Goal: Task Accomplishment & Management: Complete application form

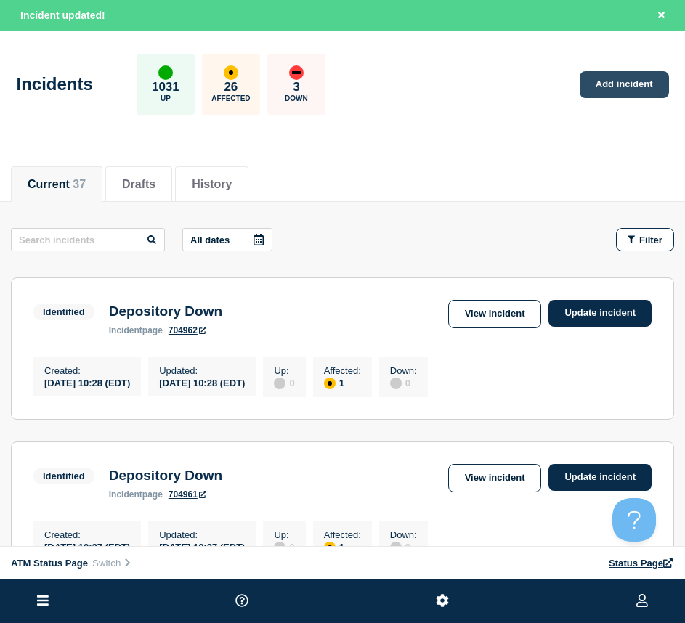
click at [612, 91] on link "Add incident" at bounding box center [624, 84] width 89 height 27
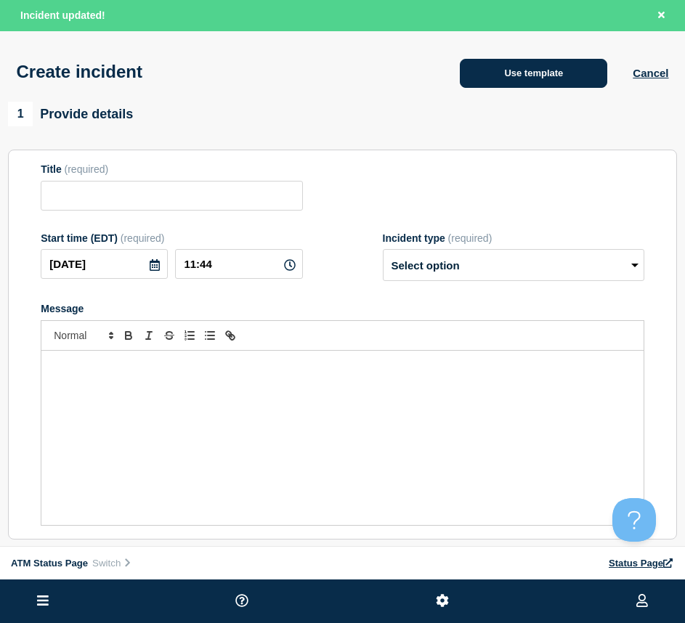
click at [527, 63] on button "Use template" at bounding box center [533, 73] width 147 height 29
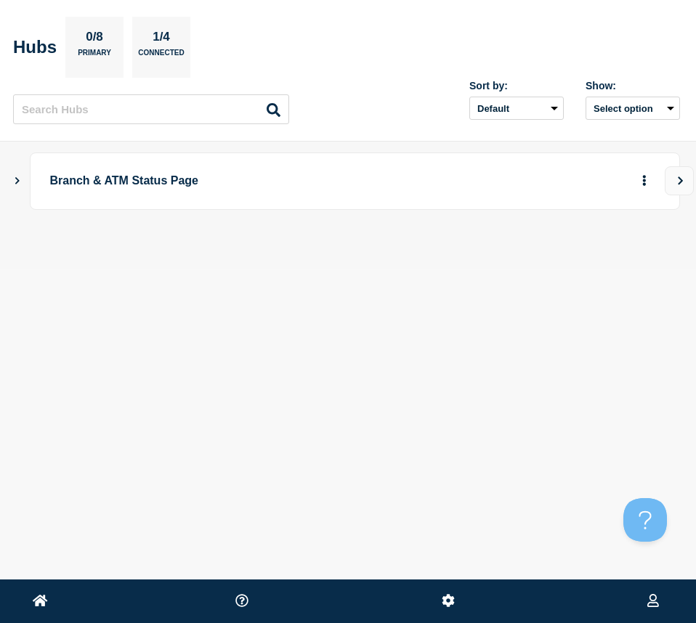
click at [13, 177] on icon "Show Connected Hubs" at bounding box center [16, 180] width 9 height 7
click at [612, 254] on button "button" at bounding box center [621, 253] width 24 height 23
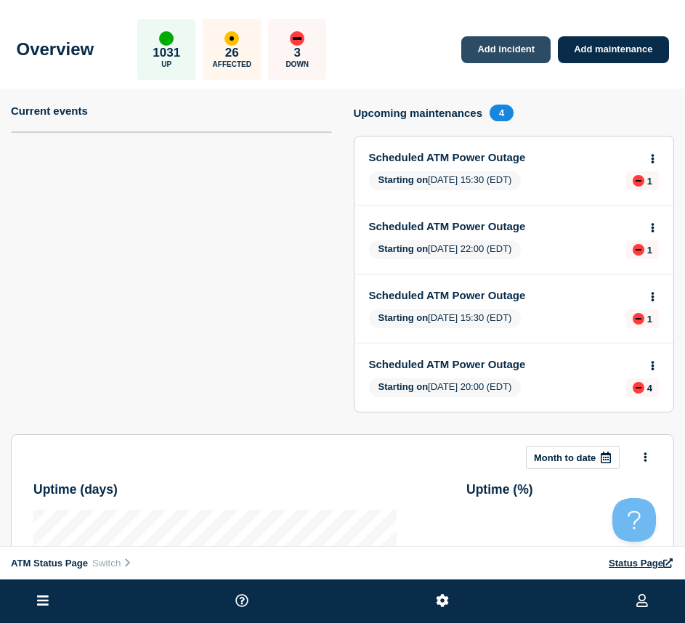
click at [473, 47] on link "Add incident" at bounding box center [505, 49] width 89 height 27
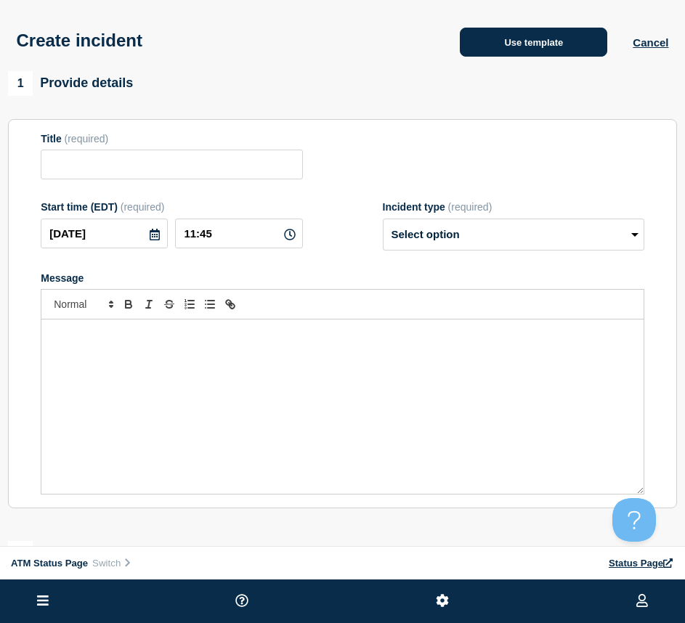
click at [538, 39] on button "Use template" at bounding box center [533, 42] width 147 height 29
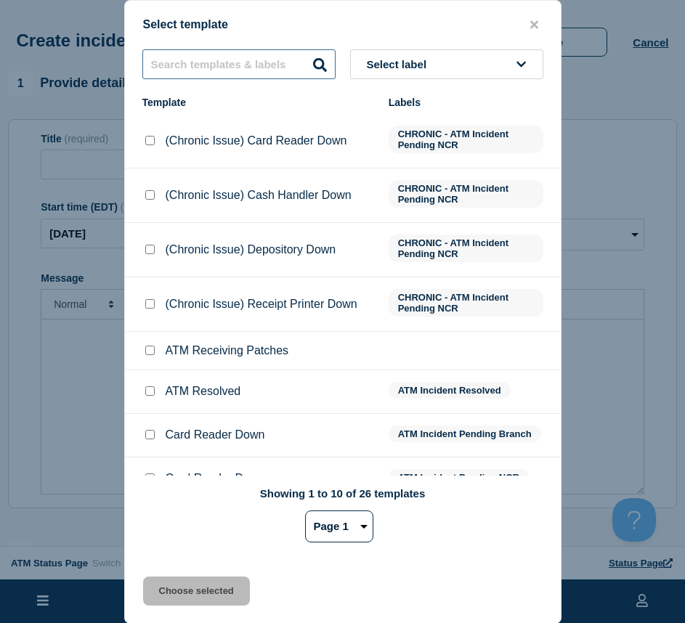
click at [182, 74] on input "text" at bounding box center [238, 64] width 193 height 30
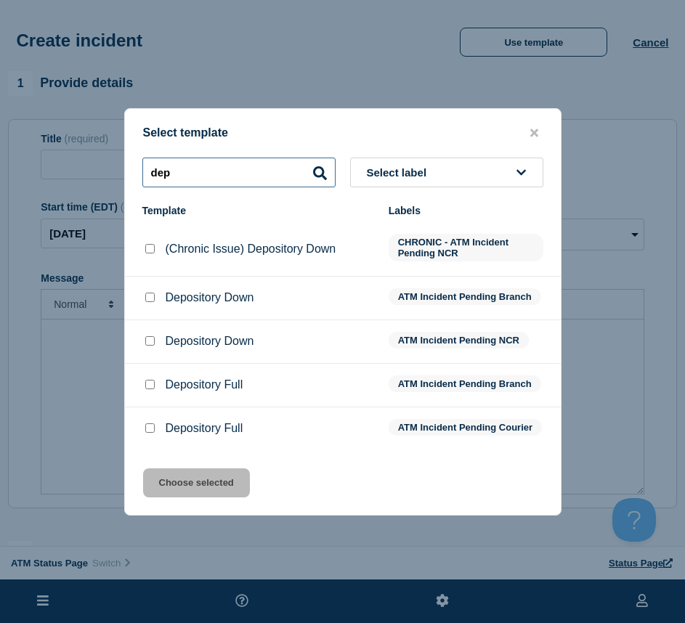
type input "dep"
click at [152, 293] on input "Depository Down checkbox" at bounding box center [149, 297] width 9 height 9
checkbox input "true"
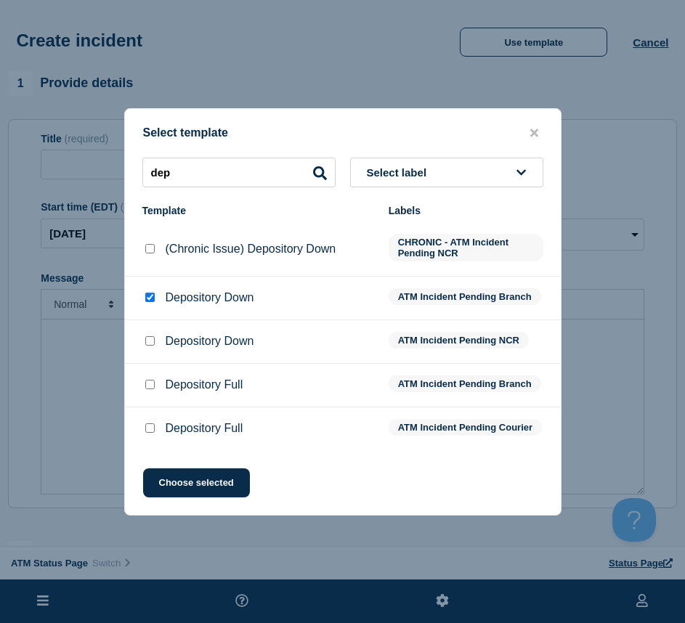
click at [172, 471] on div "Select template dep Select label Template Labels (Chronic Issue) Depository Dow…" at bounding box center [342, 312] width 437 height 408
click at [173, 475] on div "Select template dep Select label Template Labels (Chronic Issue) Depository Dow…" at bounding box center [342, 312] width 437 height 408
click at [174, 498] on button "Choose selected" at bounding box center [196, 483] width 107 height 29
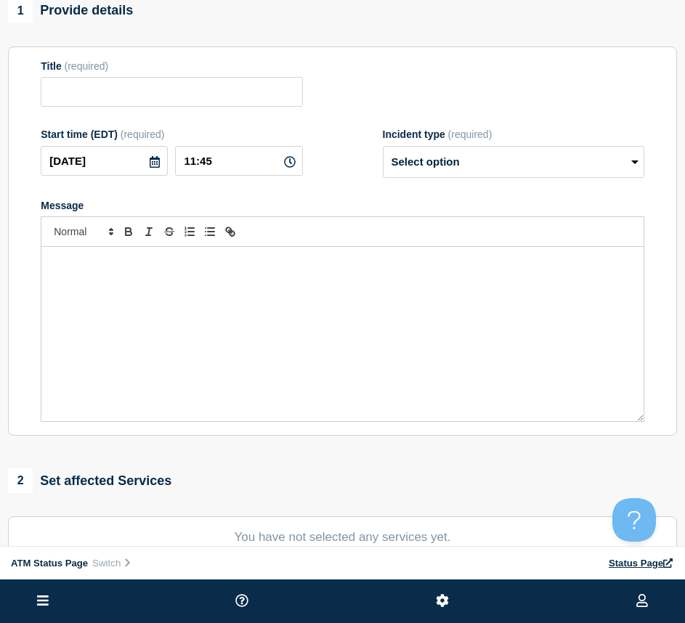
scroll to position [145, 0]
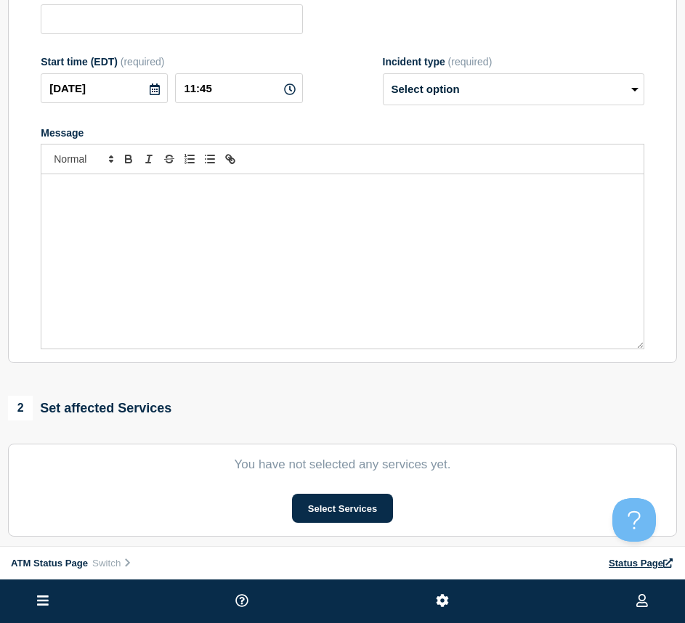
type input "Depository Down"
select select "identified"
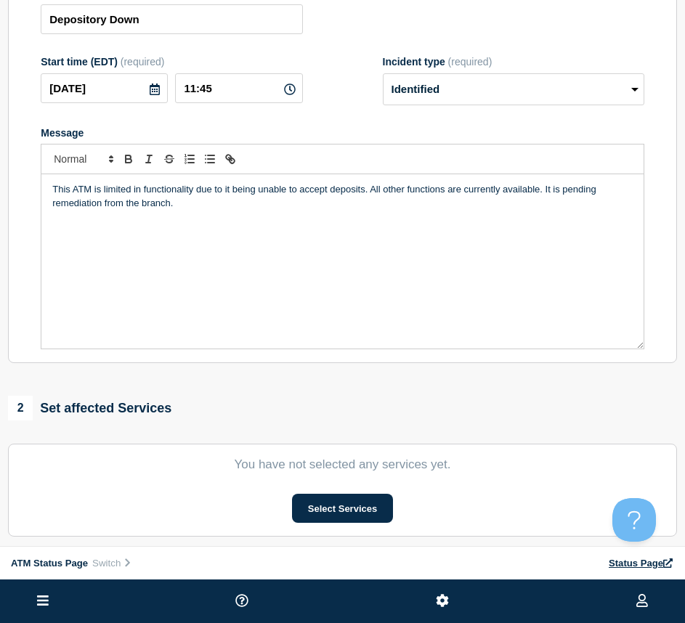
click at [290, 498] on section "You have not selected any services yet. Select Services" at bounding box center [342, 490] width 669 height 93
click at [296, 503] on button "Select Services" at bounding box center [342, 508] width 101 height 29
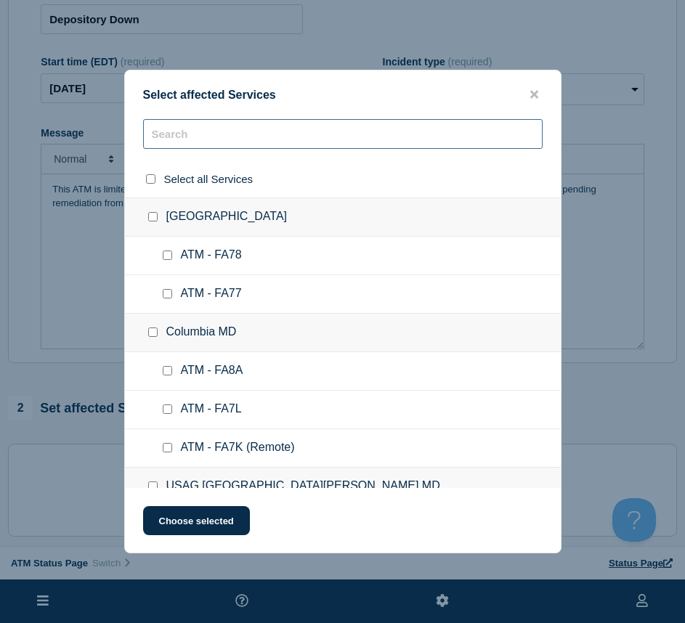
click at [269, 131] on input "text" at bounding box center [343, 134] width 400 height 30
type input "fck7"
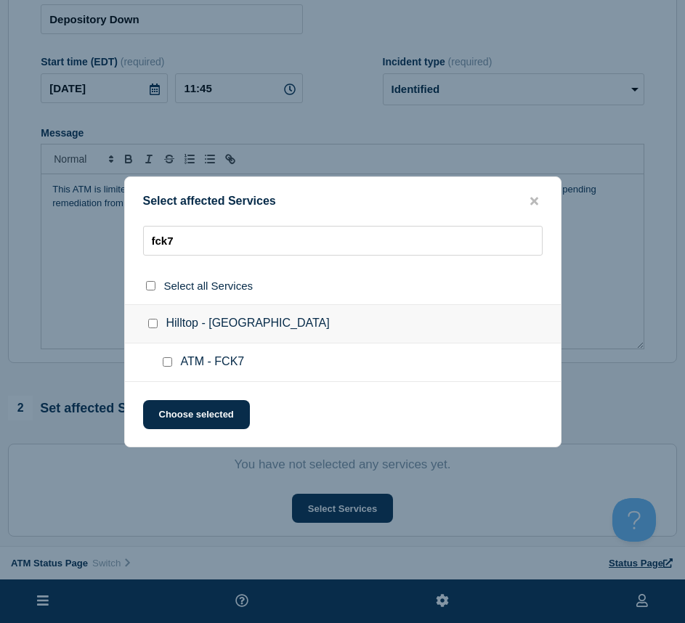
click at [160, 368] on div at bounding box center [170, 362] width 21 height 15
click at [171, 366] on input "ATM - FCK7 checkbox" at bounding box center [167, 361] width 9 height 9
checkbox input "true"
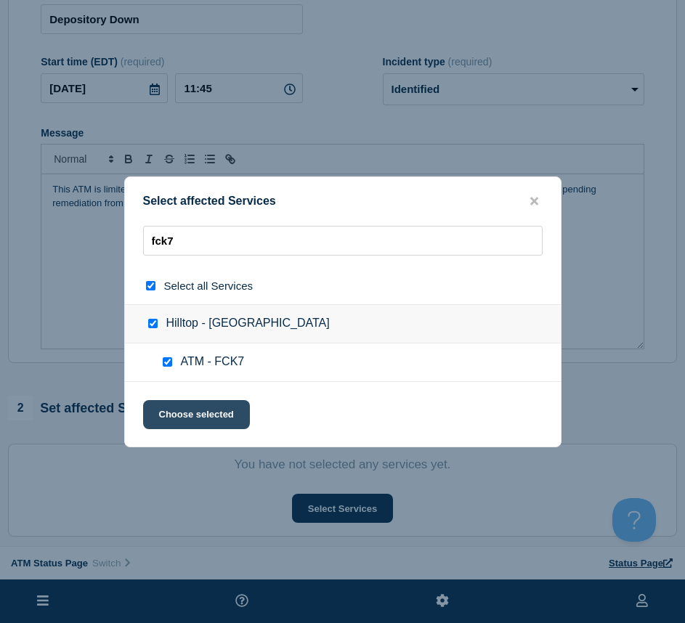
click at [173, 414] on button "Choose selected" at bounding box center [196, 414] width 107 height 29
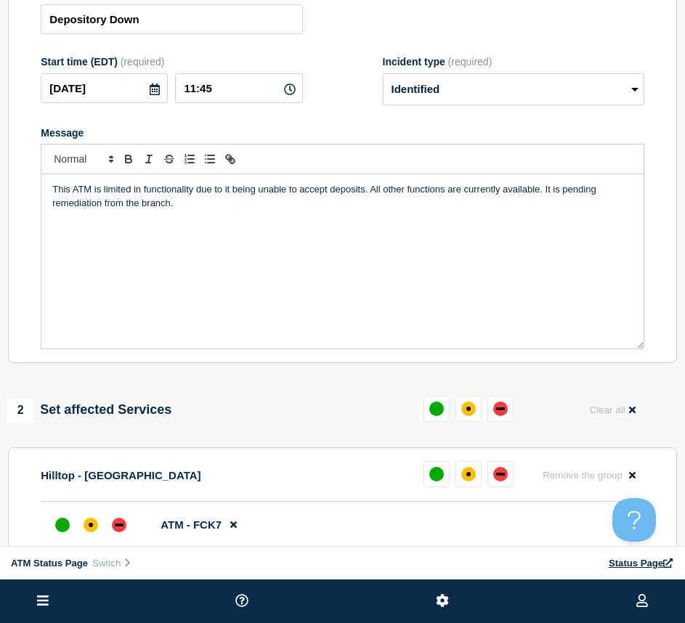
scroll to position [363, 0]
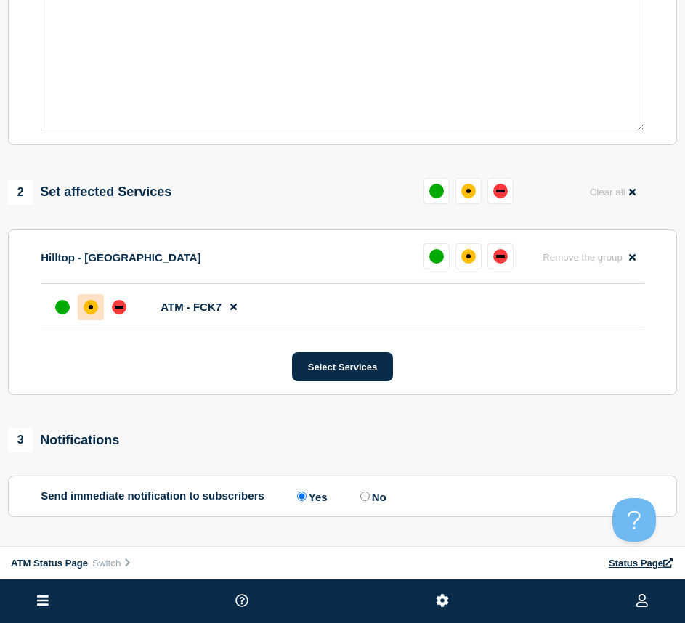
click at [92, 309] on div "affected" at bounding box center [91, 307] width 4 height 4
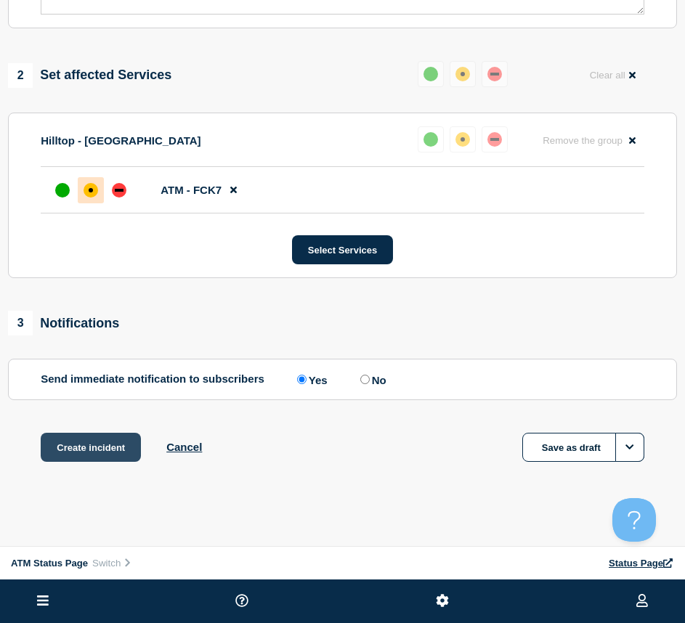
drag, startPoint x: 62, startPoint y: 448, endPoint x: 1, endPoint y: 425, distance: 65.3
click at [62, 449] on button "Create incident" at bounding box center [91, 447] width 100 height 29
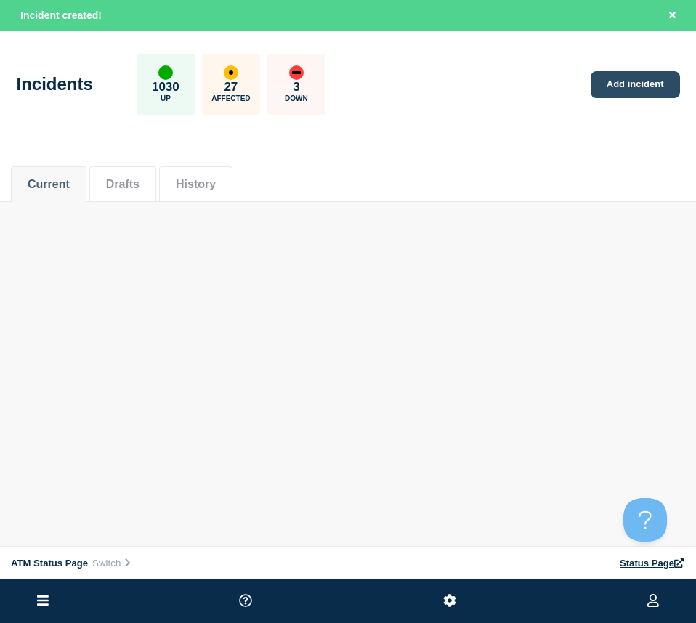
click at [596, 94] on link "Add incident" at bounding box center [635, 84] width 89 height 27
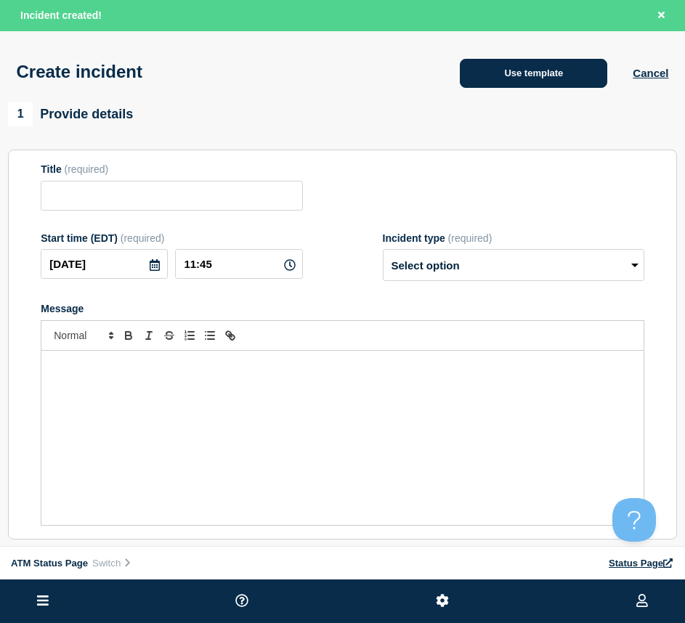
click at [535, 84] on button "Use template" at bounding box center [533, 73] width 147 height 29
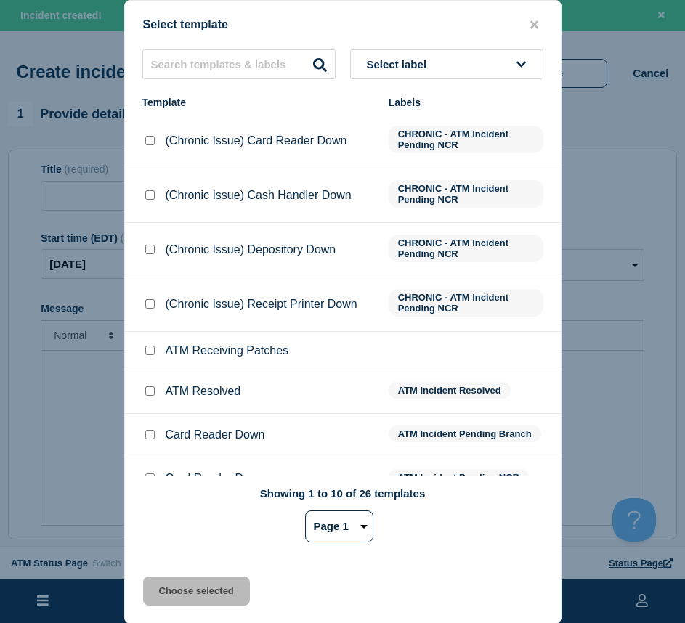
drag, startPoint x: 169, startPoint y: 23, endPoint x: 166, endPoint y: 56, distance: 33.6
click at [169, 26] on div "Select template" at bounding box center [343, 25] width 436 height 14
click at [166, 57] on input "text" at bounding box center [238, 64] width 193 height 30
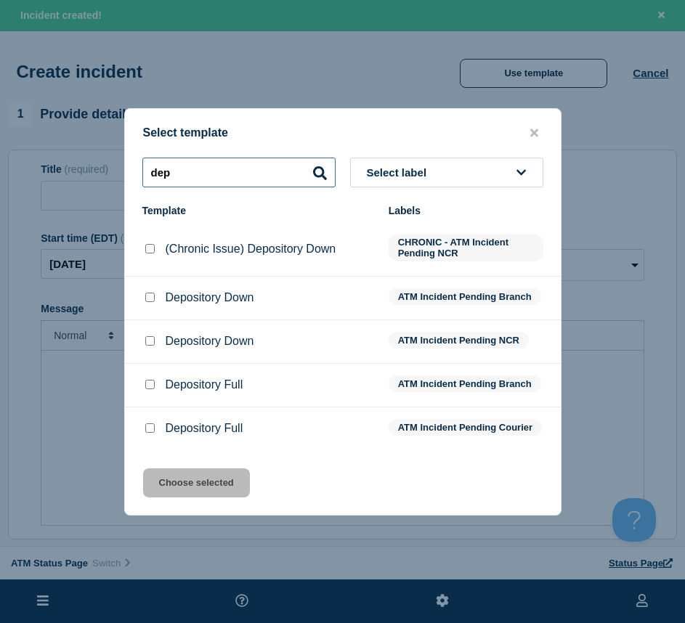
type input "dep"
click at [149, 293] on input "Depository Down checkbox" at bounding box center [149, 297] width 9 height 9
checkbox input "true"
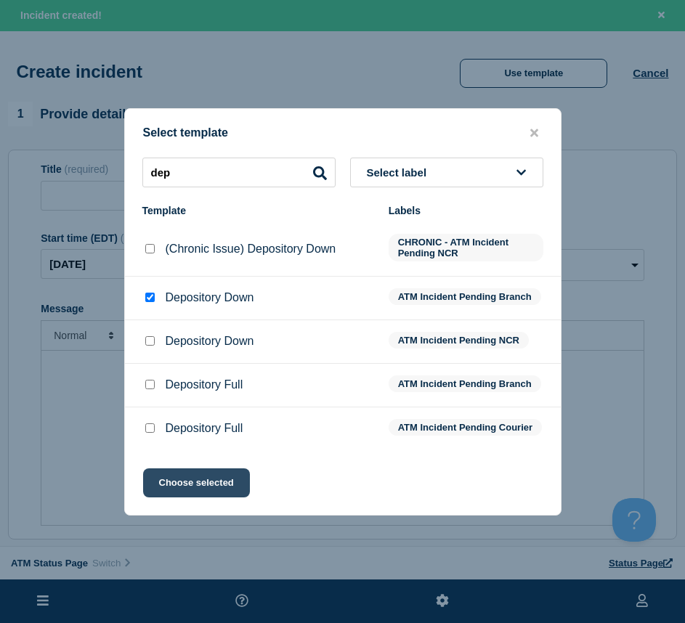
click at [210, 489] on button "Choose selected" at bounding box center [196, 483] width 107 height 29
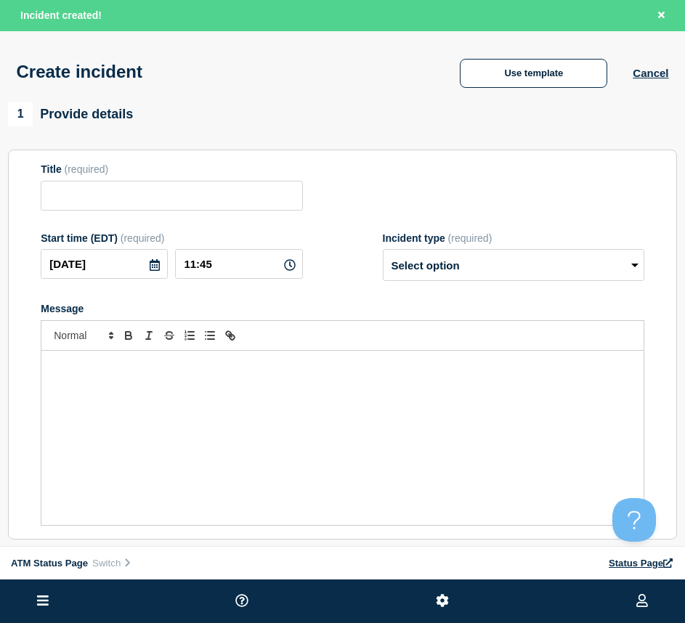
type input "Depository Down"
select select "identified"
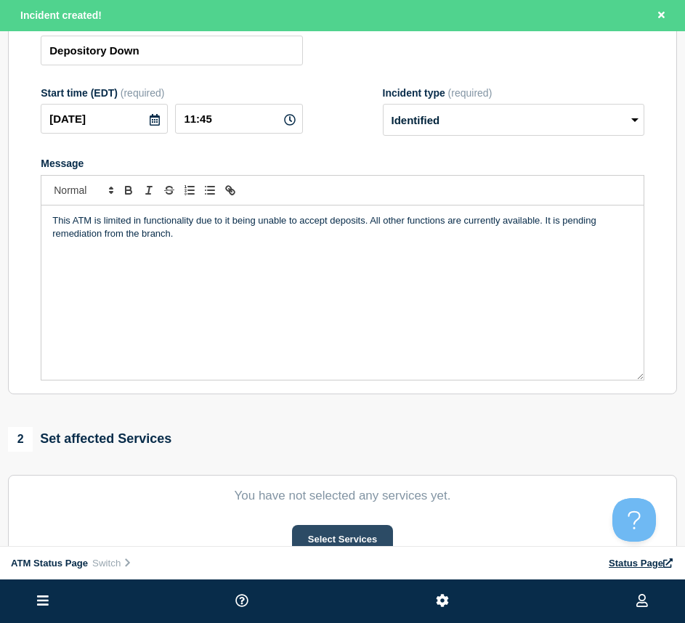
click at [329, 532] on button "Select Services" at bounding box center [342, 539] width 101 height 29
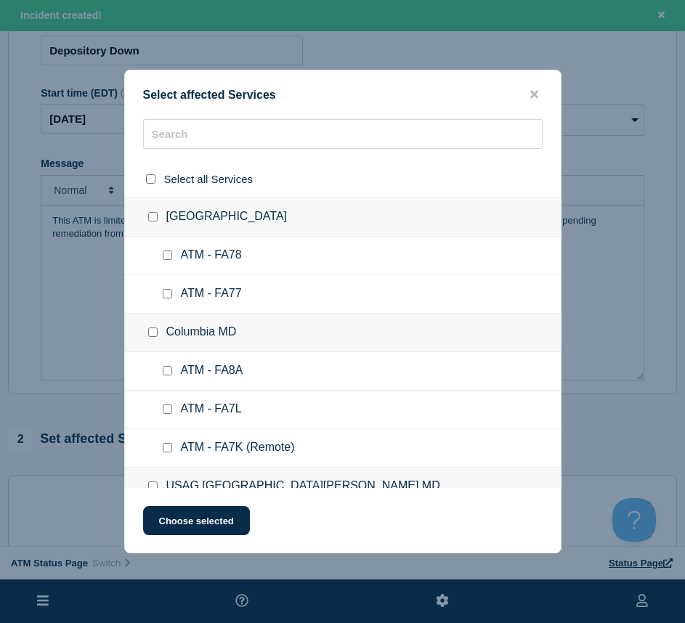
click at [178, 161] on div at bounding box center [343, 179] width 436 height 37
click at [174, 139] on input "text" at bounding box center [343, 134] width 400 height 30
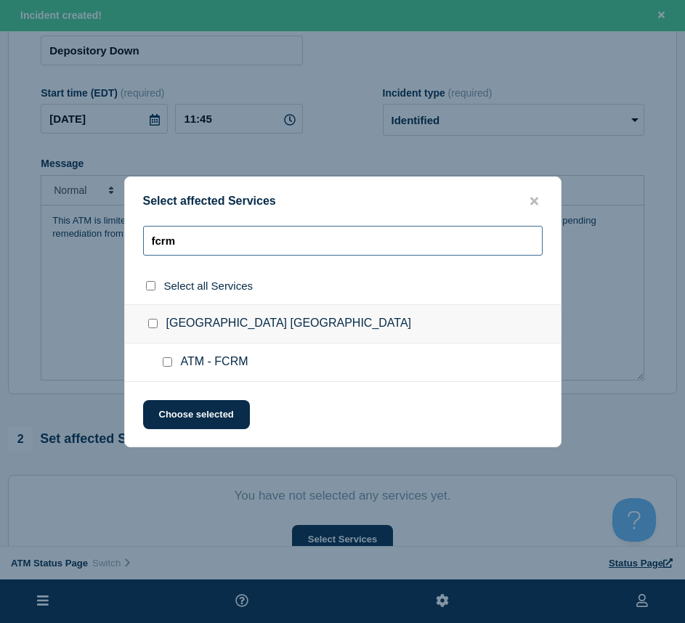
type input "fcrm"
click at [169, 360] on input "ATM - FCRM checkbox" at bounding box center [167, 361] width 9 height 9
checkbox input "true"
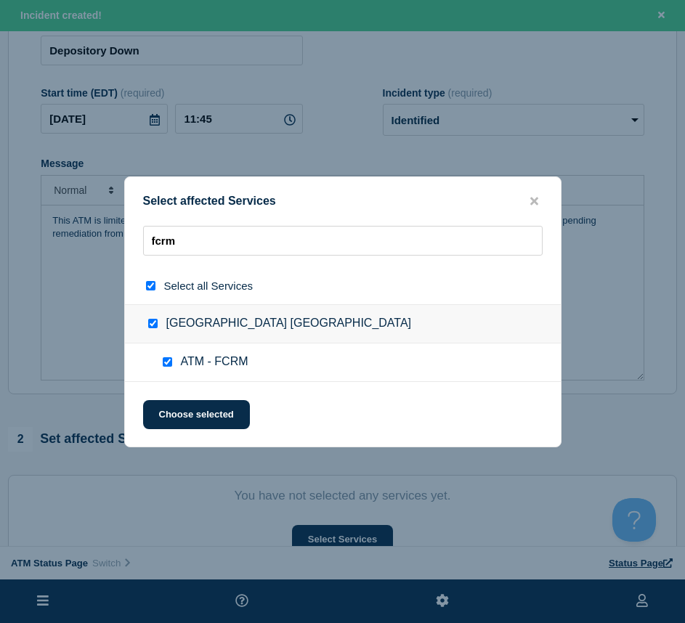
checkbox input "true"
click at [177, 405] on button "Choose selected" at bounding box center [196, 414] width 107 height 29
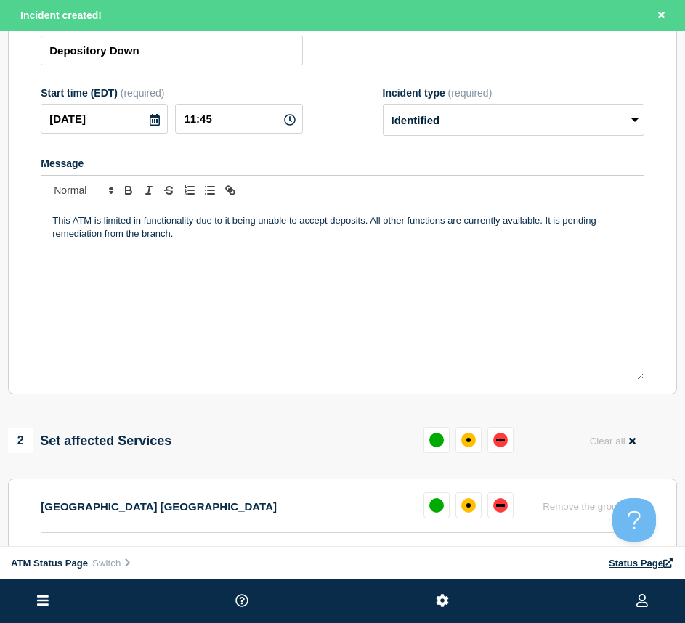
scroll to position [363, 0]
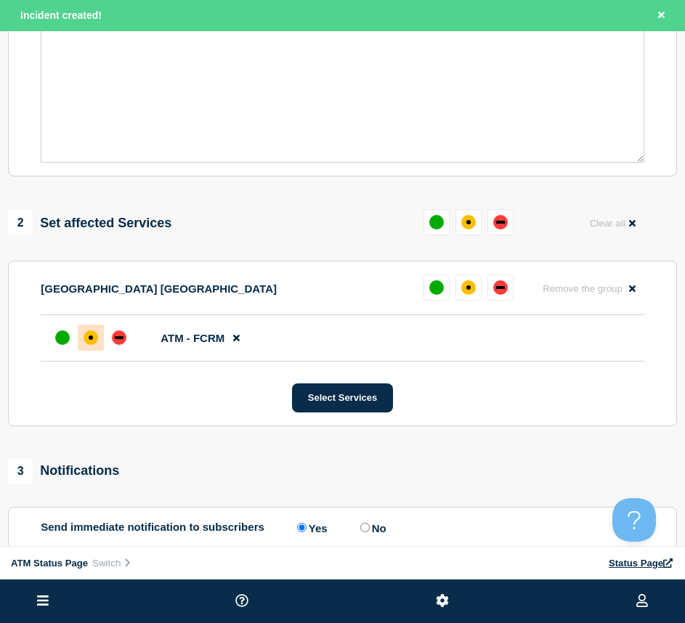
click at [102, 335] on div at bounding box center [91, 338] width 26 height 26
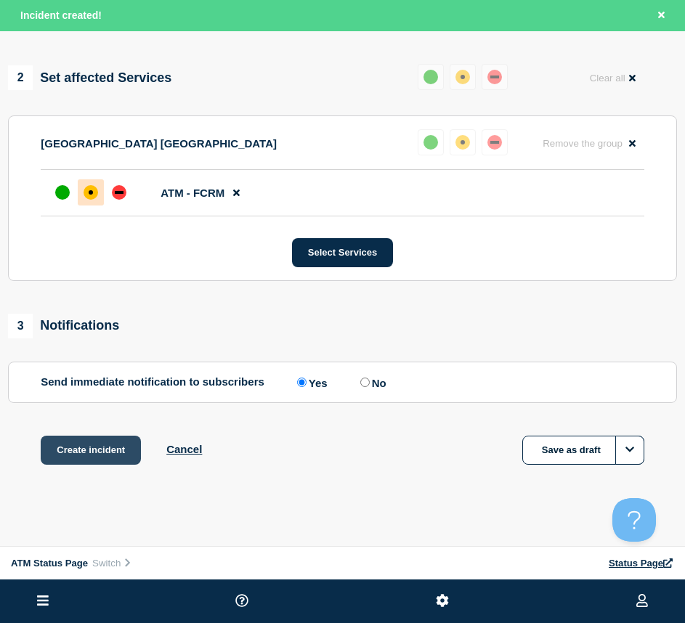
click at [81, 459] on button "Create incident" at bounding box center [91, 450] width 100 height 29
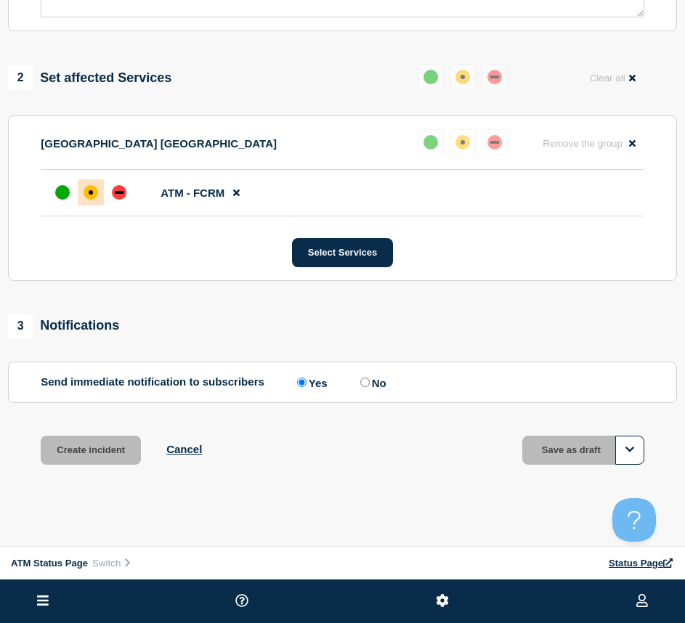
scroll to position [477, 0]
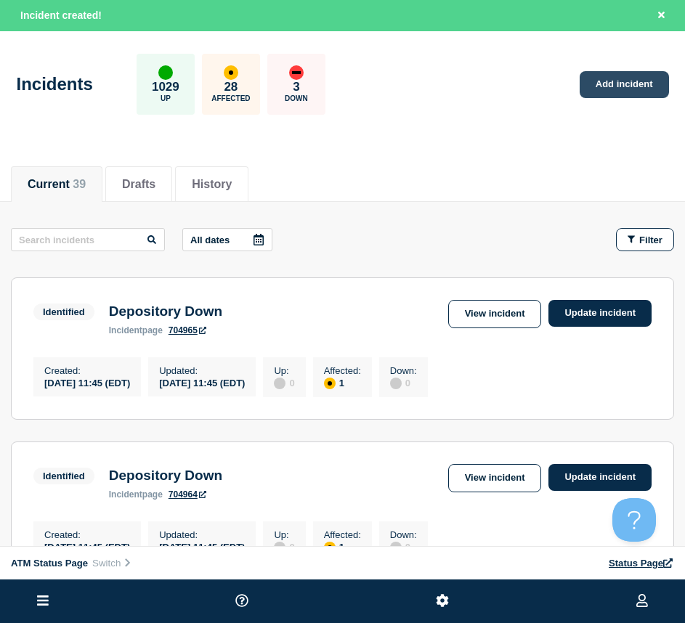
click at [617, 89] on link "Add incident" at bounding box center [624, 84] width 89 height 27
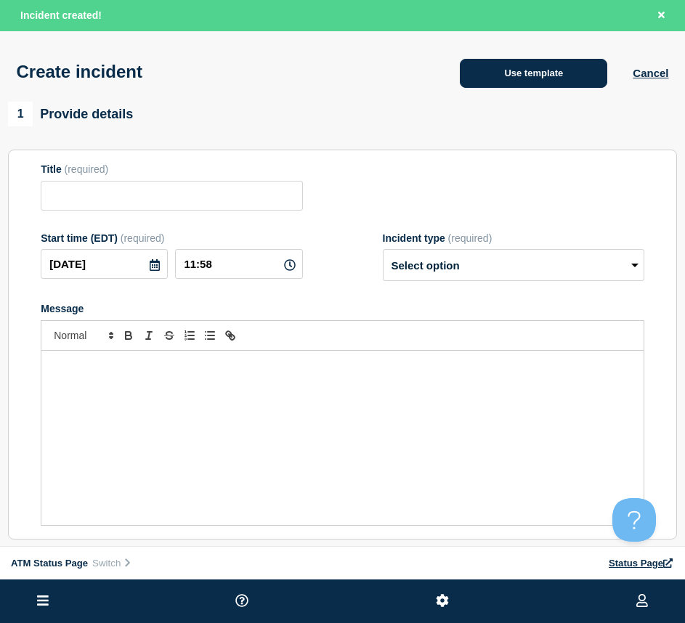
click at [549, 81] on button "Use template" at bounding box center [533, 73] width 147 height 29
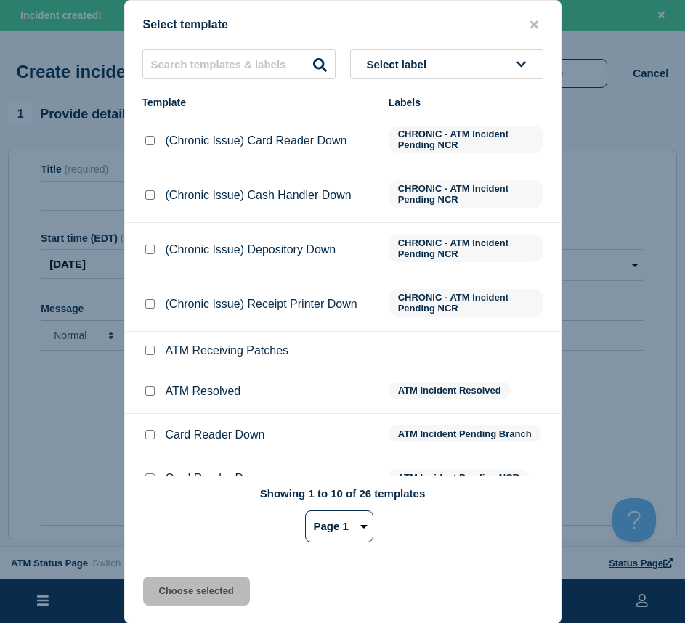
drag, startPoint x: 214, startPoint y: 41, endPoint x: 215, endPoint y: 49, distance: 8.0
click at [214, 41] on div "Select template Select label Template Labels (Chronic Issue) Card Reader Down C…" at bounding box center [342, 312] width 437 height 624
click at [213, 57] on input "text" at bounding box center [238, 64] width 193 height 30
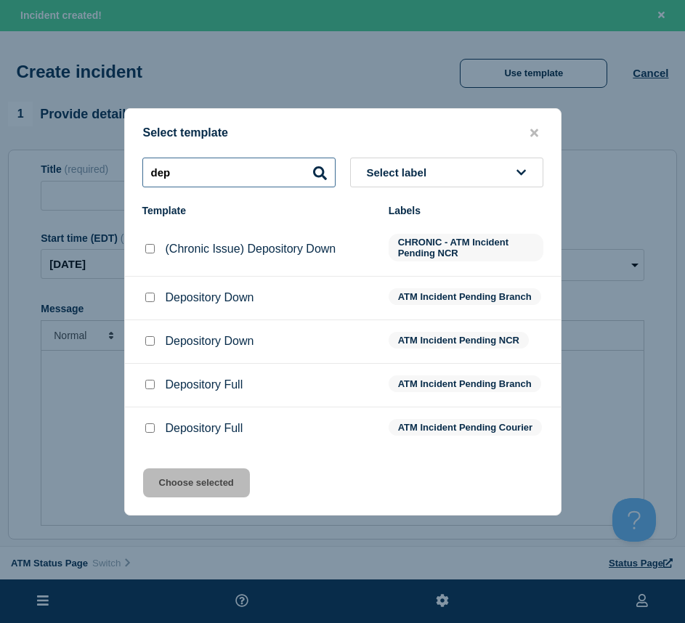
type input "dep"
click at [150, 295] on input "Depository Down checkbox" at bounding box center [149, 297] width 9 height 9
checkbox input "true"
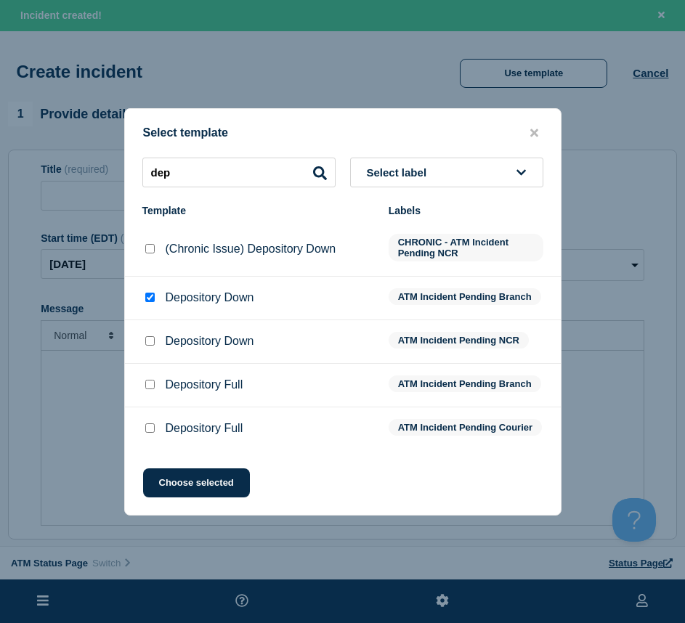
click at [184, 464] on div "Select template dep Select label Template Labels (Chronic Issue) Depository Dow…" at bounding box center [342, 312] width 437 height 408
click at [184, 495] on button "Choose selected" at bounding box center [196, 483] width 107 height 29
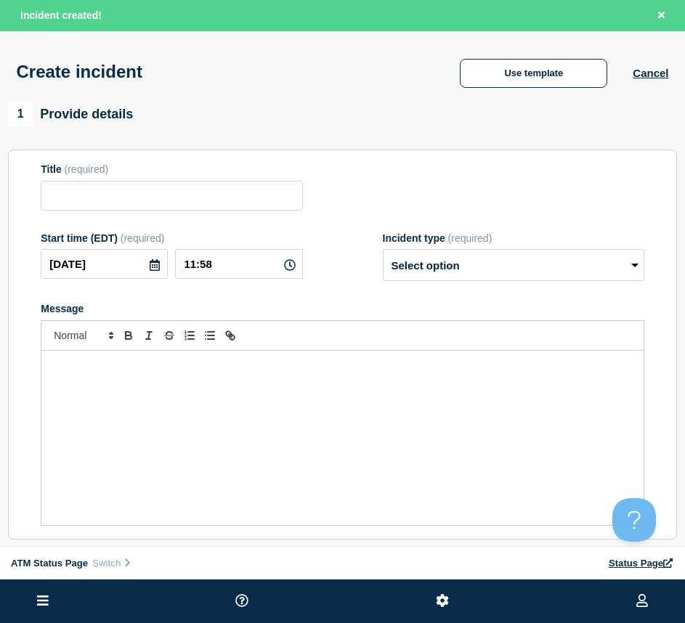
type input "Depository Down"
select select "identified"
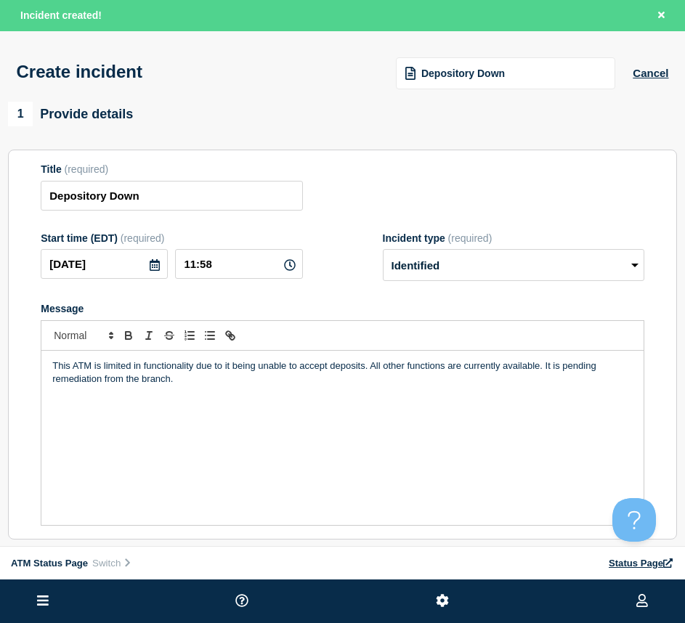
scroll to position [218, 0]
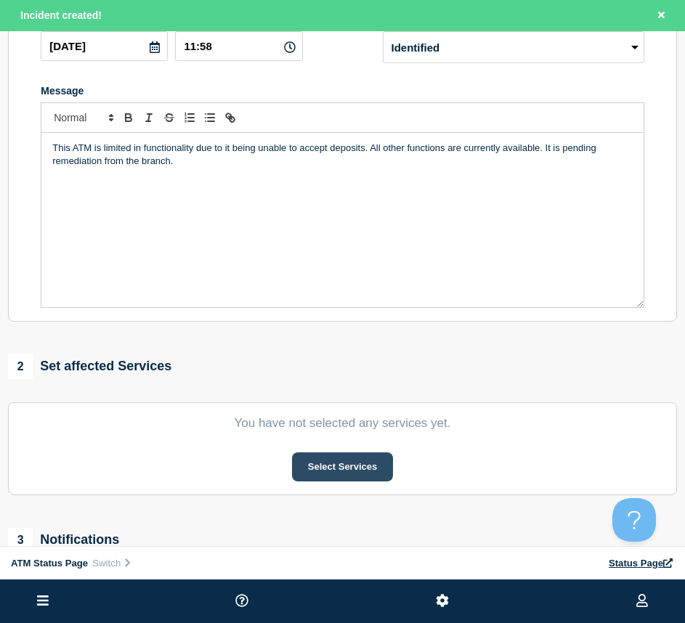
click at [327, 482] on button "Select Services" at bounding box center [342, 467] width 101 height 29
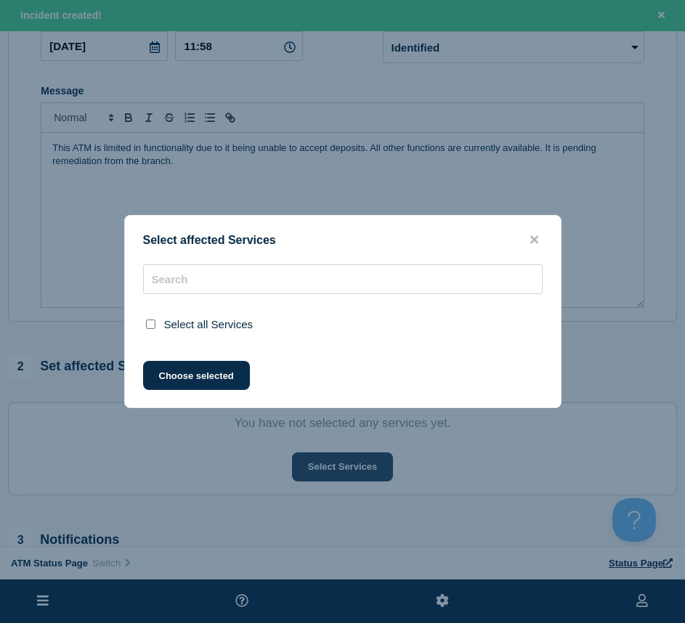
click at [324, 475] on div at bounding box center [342, 311] width 685 height 623
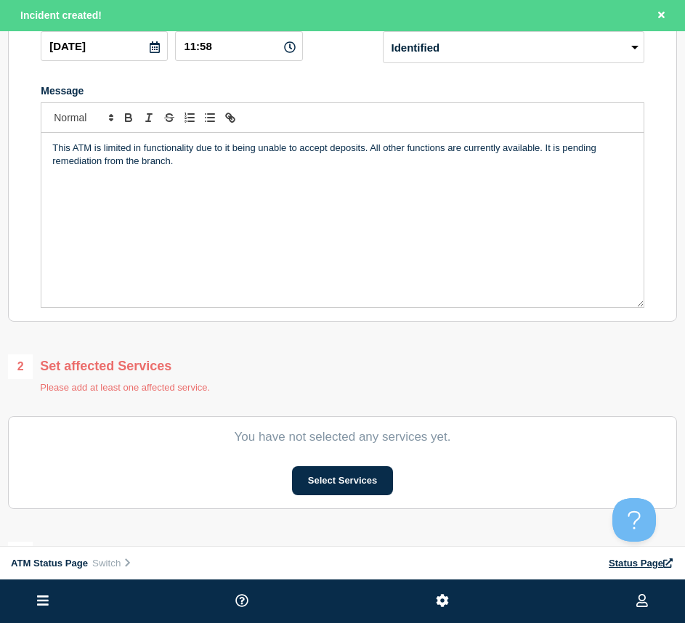
click at [315, 468] on section "You have not selected any services yet. Select Services" at bounding box center [342, 462] width 669 height 93
click at [323, 482] on button "Select Services" at bounding box center [342, 480] width 101 height 29
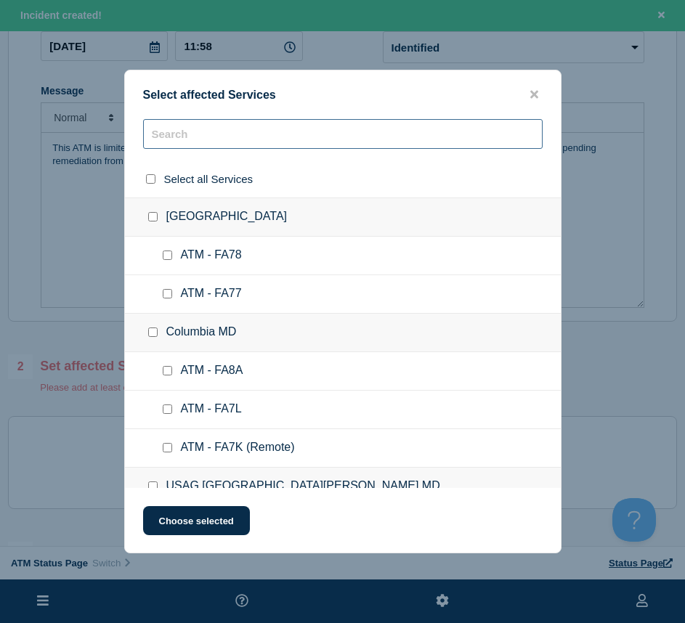
click at [201, 130] on input "text" at bounding box center [343, 134] width 400 height 30
type input "FCQP"
checkbox input "false"
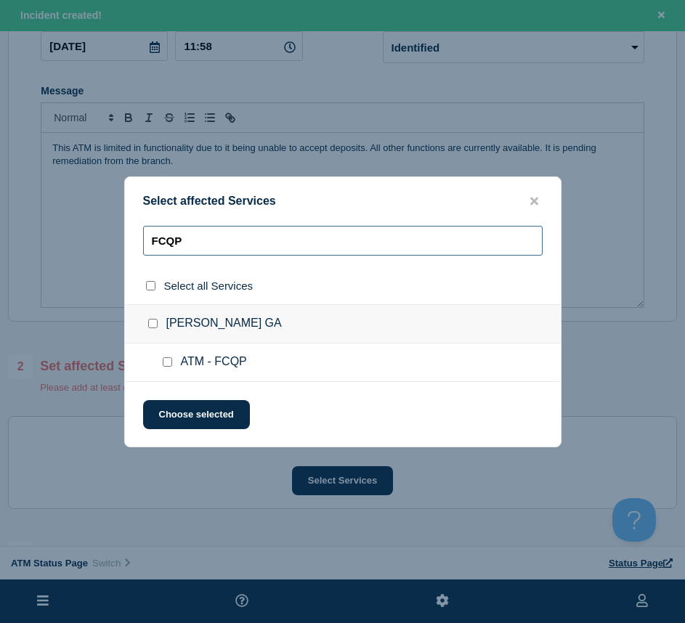
type input "FCQP"
click at [171, 360] on input "ATM - FCQP checkbox" at bounding box center [167, 361] width 9 height 9
checkbox input "true"
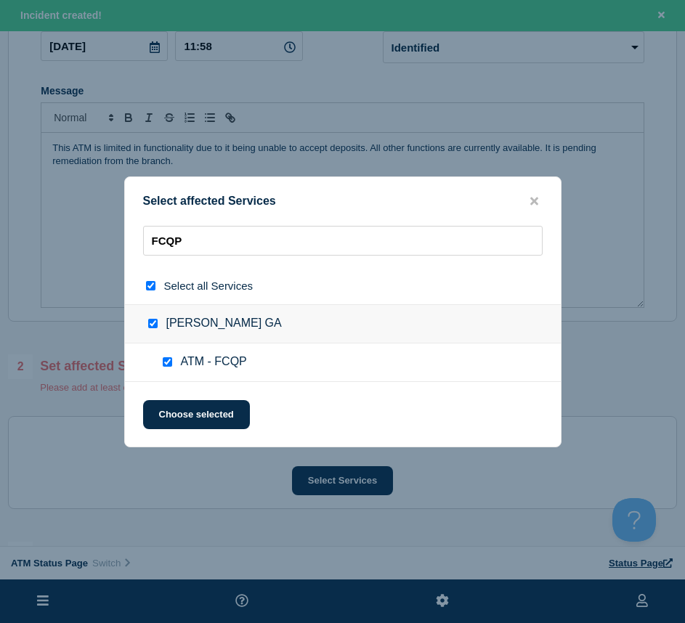
checkbox input "true"
click at [166, 416] on button "Choose selected" at bounding box center [196, 414] width 107 height 29
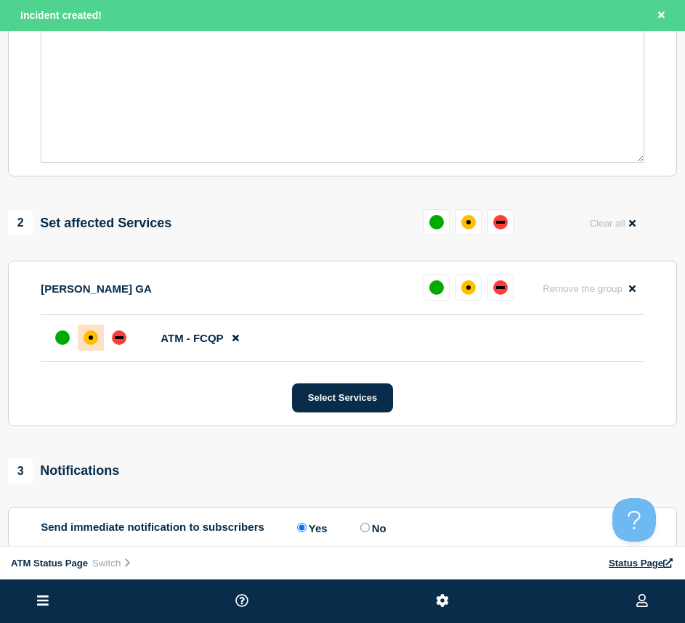
click at [92, 344] on div "affected" at bounding box center [91, 338] width 15 height 15
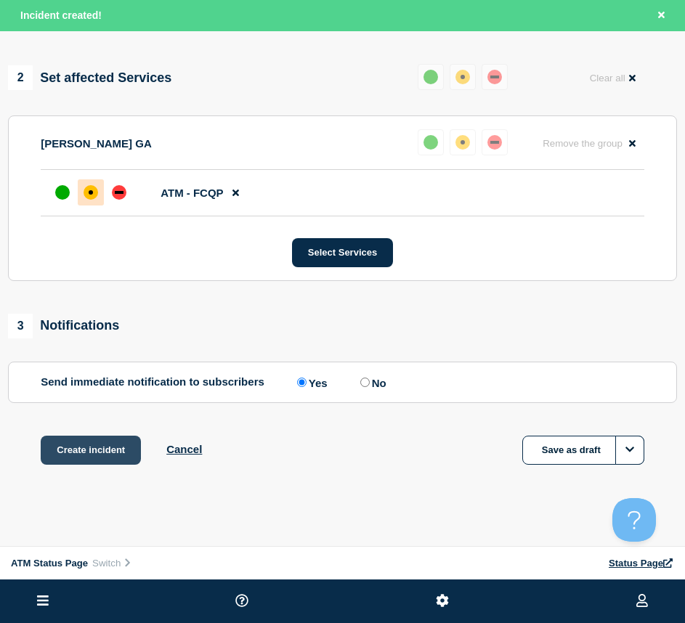
scroll to position [515, 0]
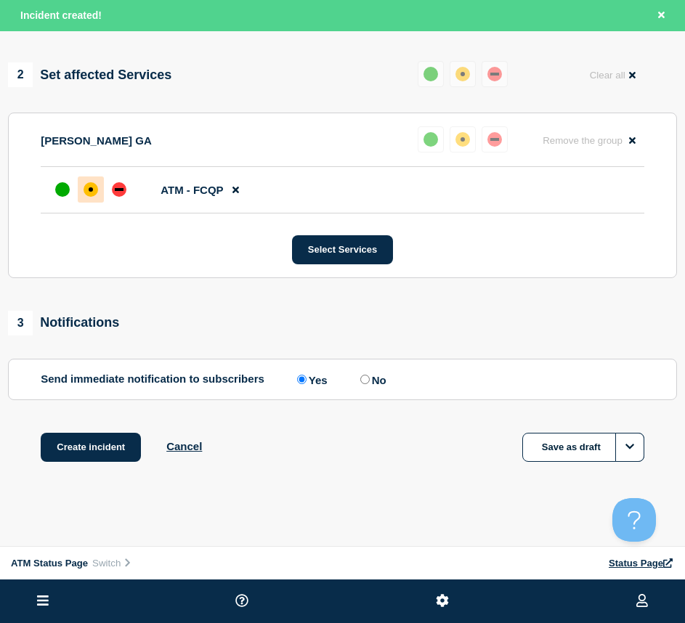
click at [102, 431] on div "1 Provide details Title (required) Depository Down Start time (EDT) (required) …" at bounding box center [342, 44] width 685 height 908
click at [100, 433] on button "Create incident" at bounding box center [91, 447] width 100 height 29
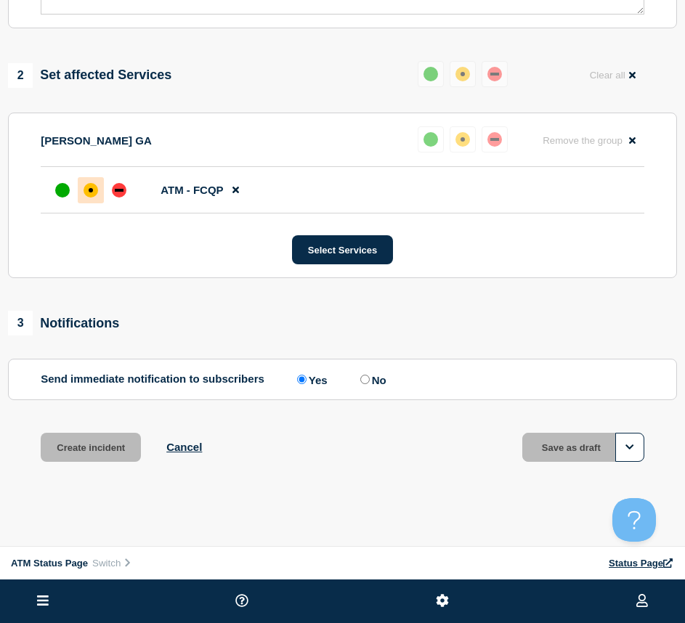
scroll to position [484, 0]
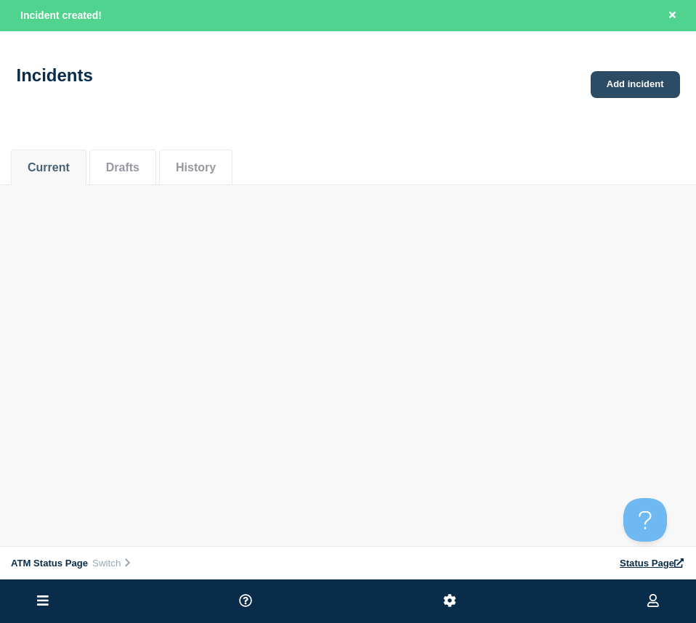
click at [631, 81] on link "Add incident" at bounding box center [635, 84] width 89 height 27
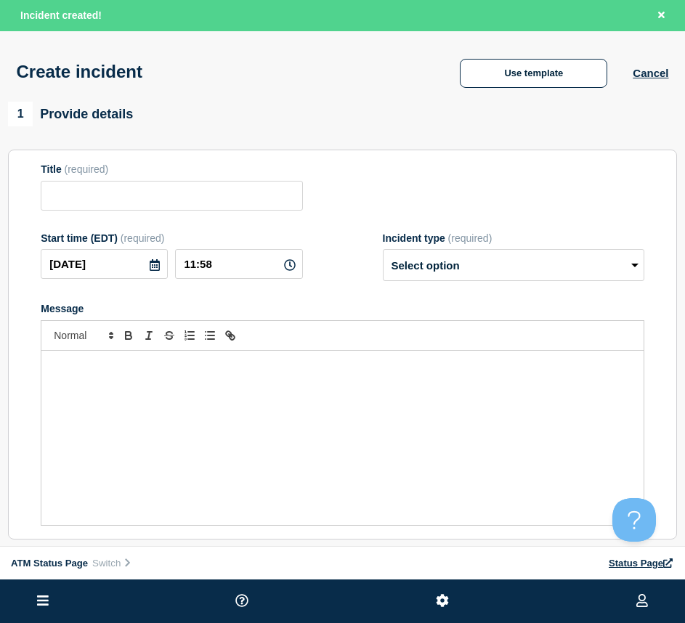
click at [674, 73] on div "Create incident Use template Cancel" at bounding box center [342, 66] width 685 height 71
click at [652, 74] on button "Cancel" at bounding box center [651, 73] width 36 height 12
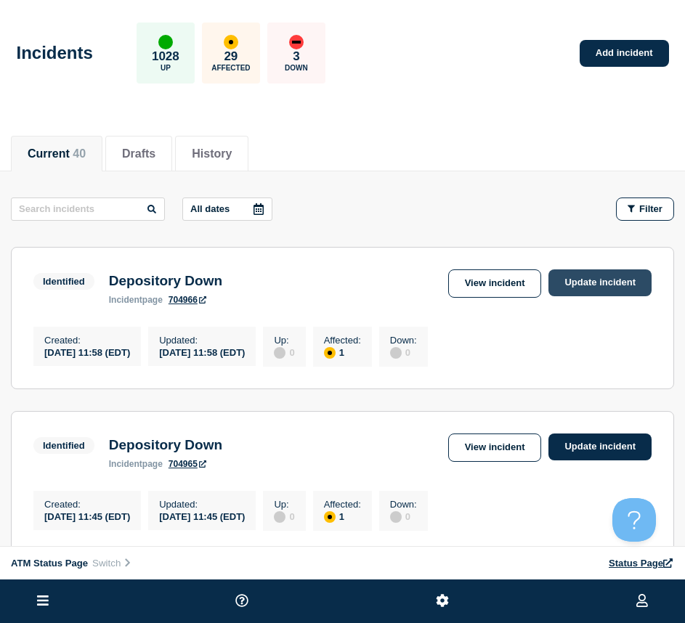
click at [581, 278] on link "Update incident" at bounding box center [599, 283] width 103 height 27
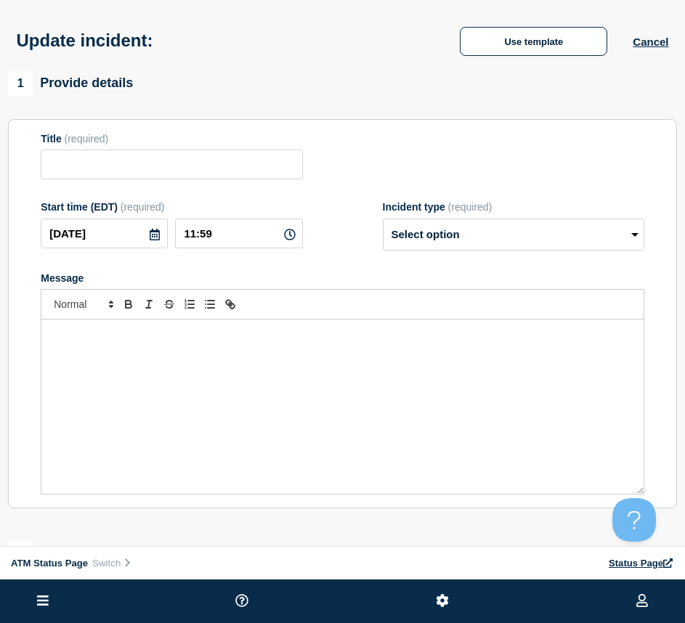
type input "Depository Down"
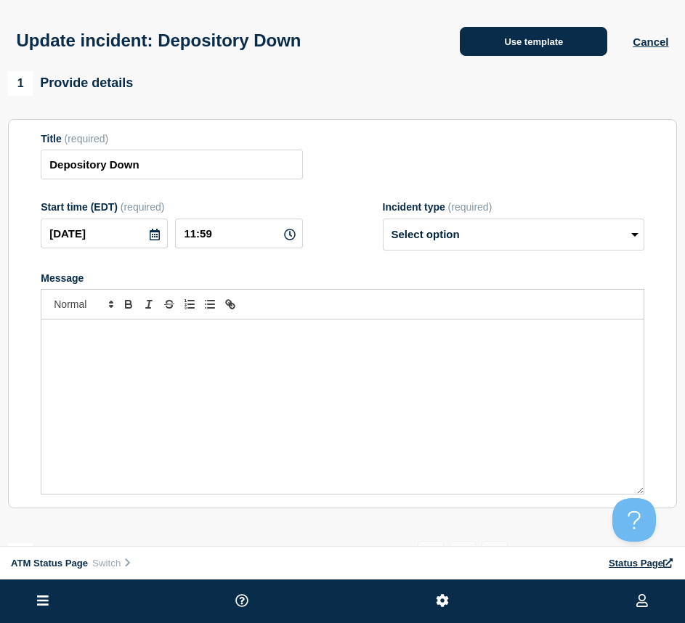
click at [520, 51] on button "Use template" at bounding box center [533, 41] width 147 height 29
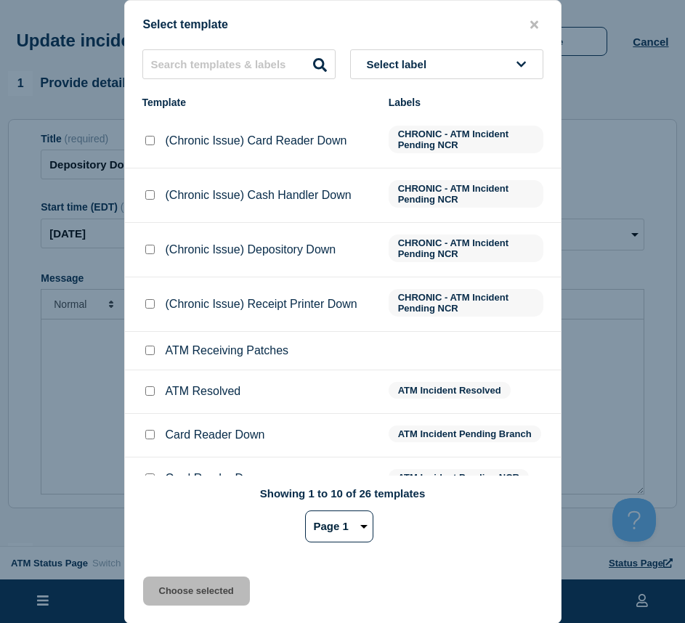
click at [145, 391] on input "ATM Resolved checkbox" at bounding box center [149, 390] width 9 height 9
checkbox input "true"
click at [214, 591] on button "Choose selected" at bounding box center [196, 591] width 107 height 29
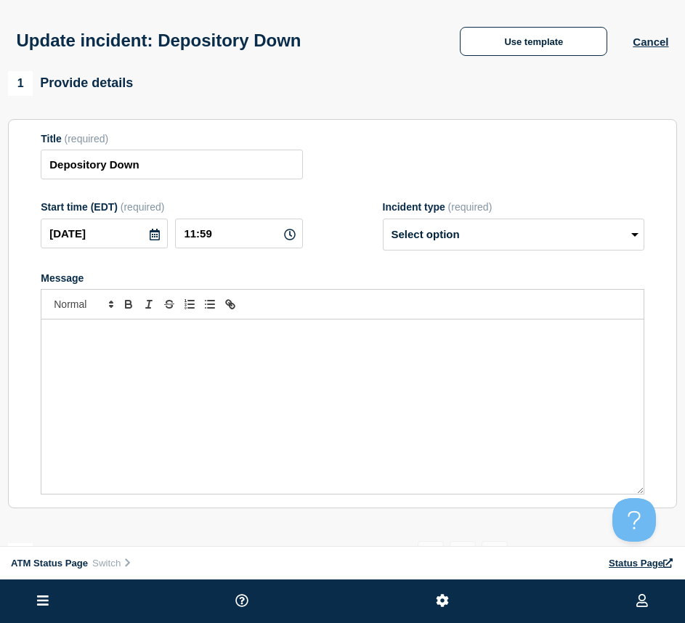
select select "resolved"
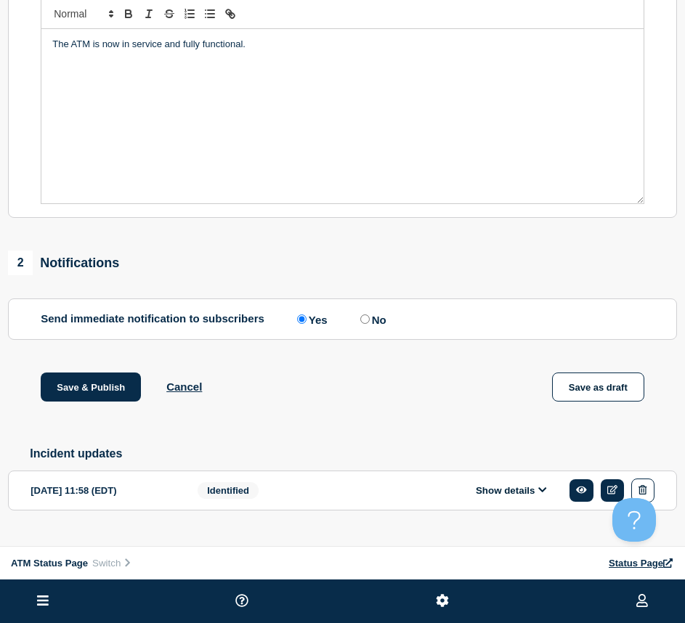
scroll to position [320, 0]
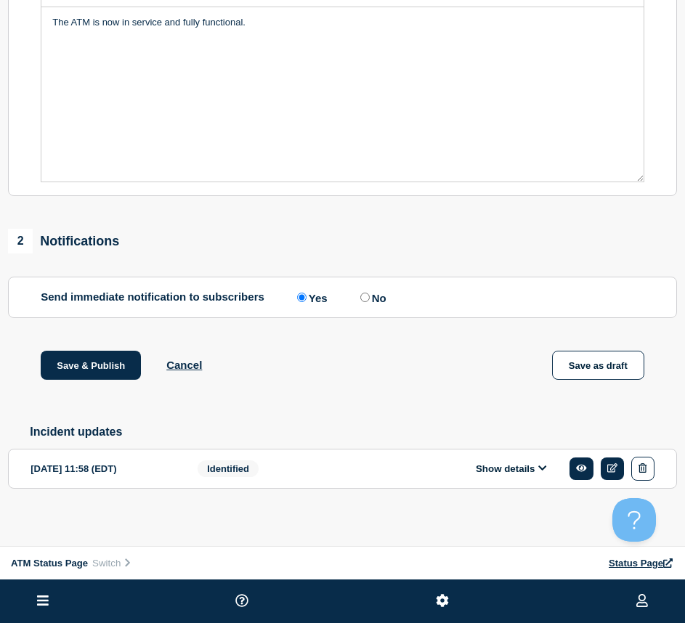
click at [122, 341] on div "1 Provide details Title (required) Depository Down Start time (EDT) (required) …" at bounding box center [342, 147] width 685 height 776
click at [116, 354] on button "Save & Publish" at bounding box center [91, 365] width 100 height 29
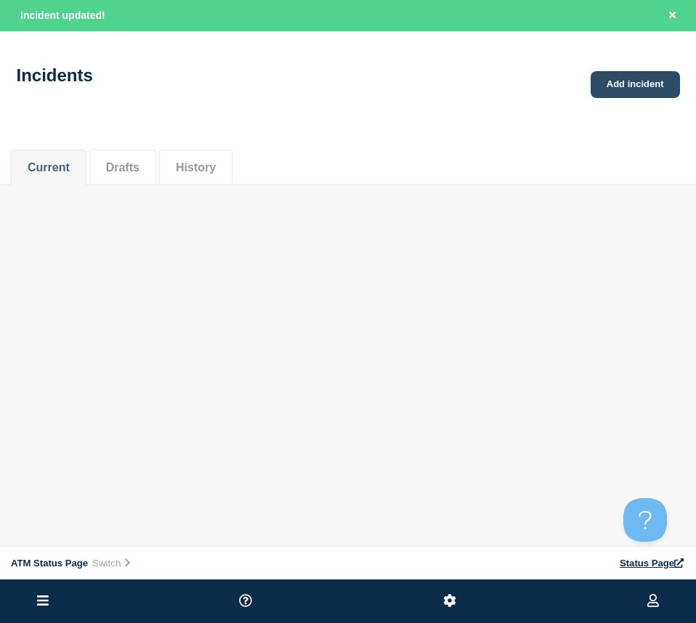
click at [641, 77] on link "Add incident" at bounding box center [635, 84] width 89 height 27
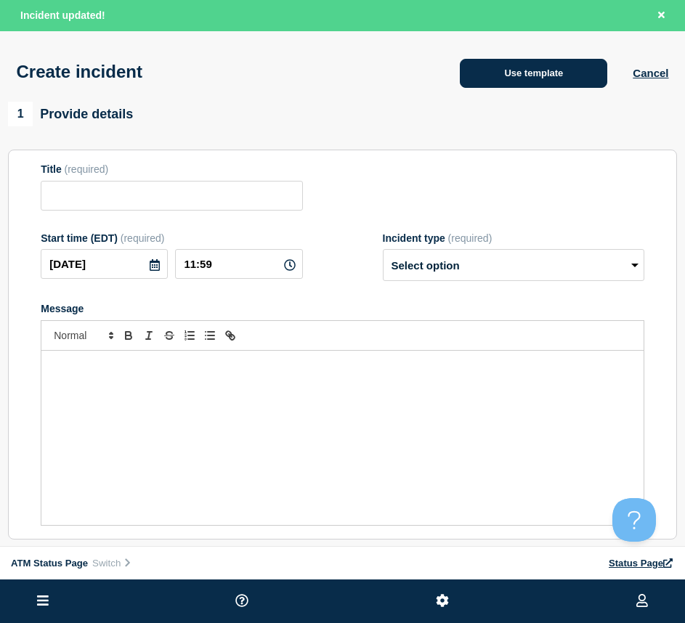
click at [559, 79] on button "Use template" at bounding box center [533, 73] width 147 height 29
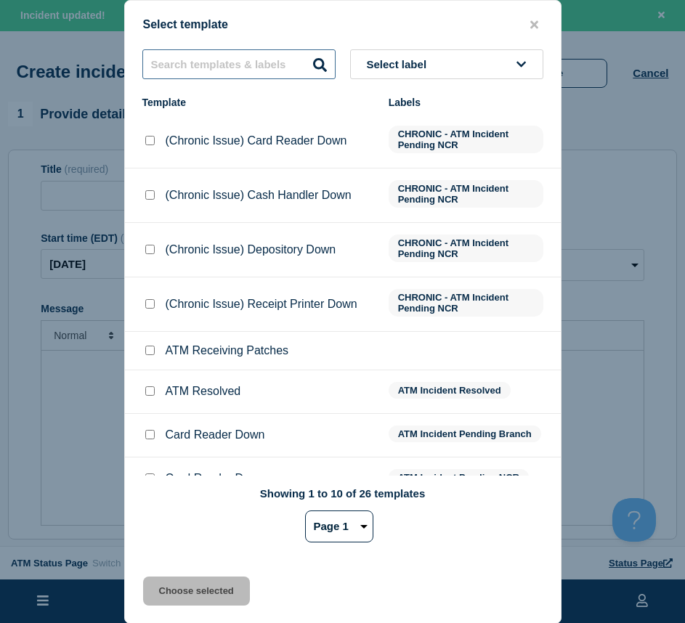
click at [207, 65] on input "text" at bounding box center [238, 64] width 193 height 30
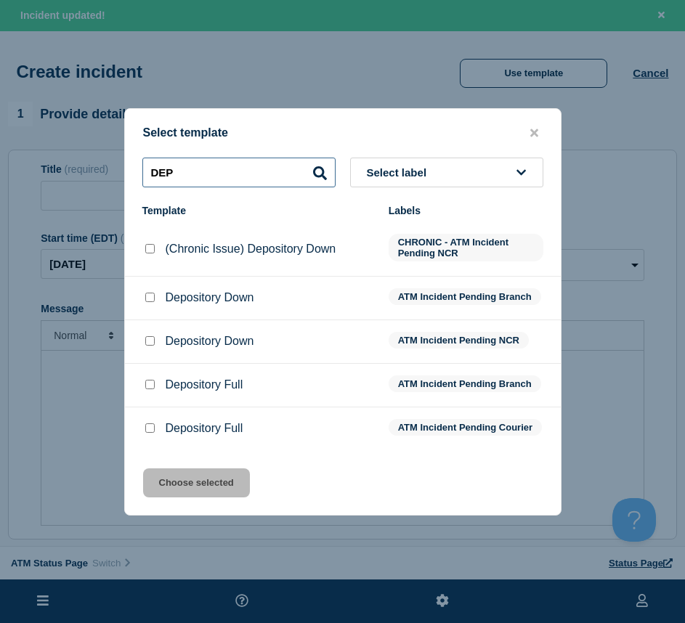
type input "DEP"
click at [151, 294] on input "Depository Down checkbox" at bounding box center [149, 297] width 9 height 9
checkbox input "true"
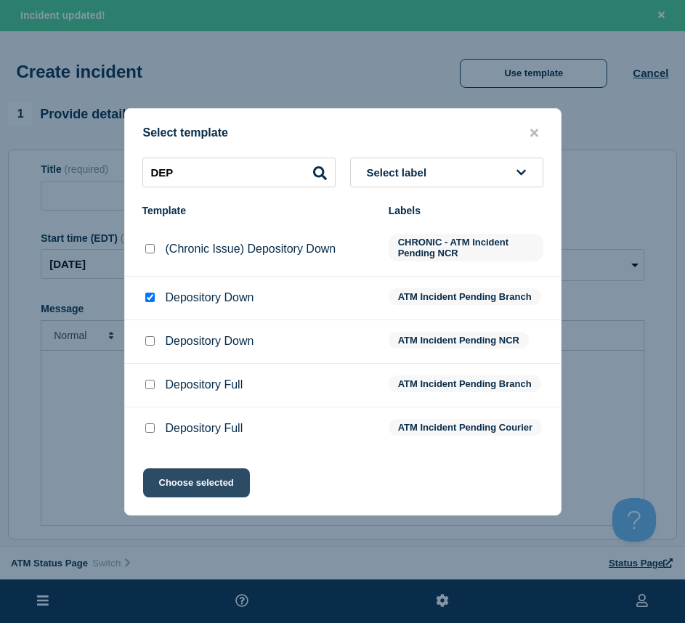
click at [234, 489] on button "Choose selected" at bounding box center [196, 483] width 107 height 29
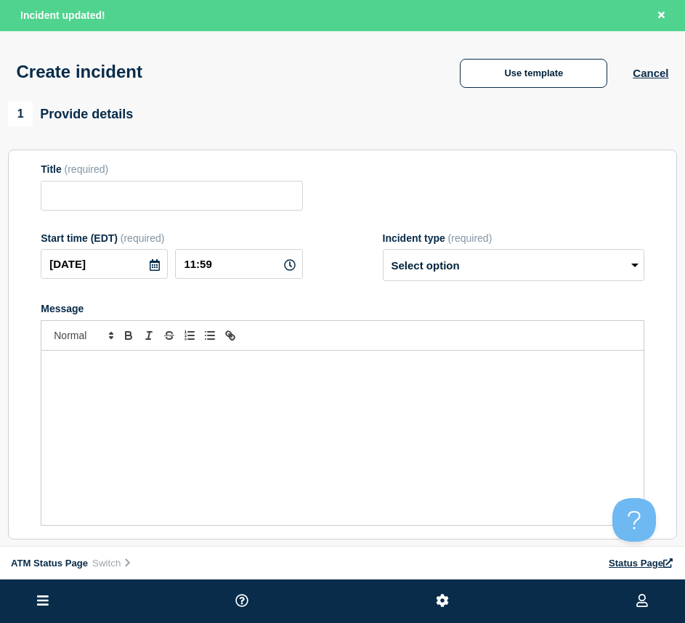
type input "Depository Down"
select select "identified"
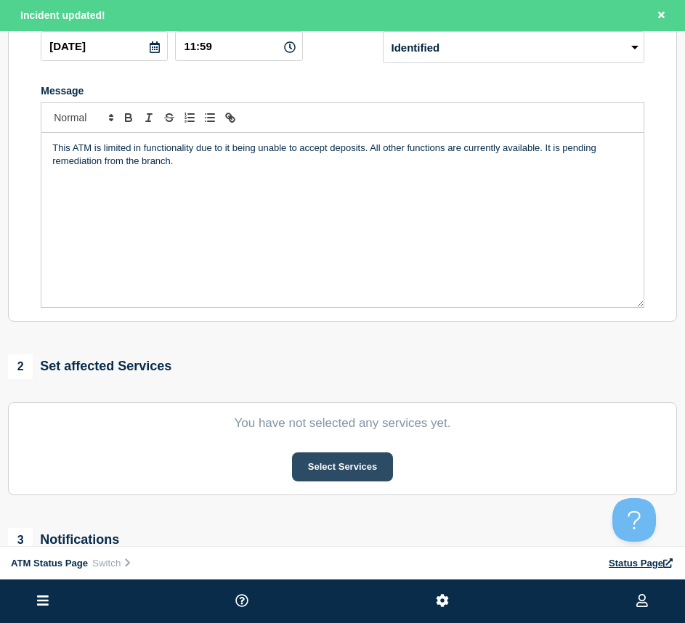
click at [351, 481] on button "Select Services" at bounding box center [342, 467] width 101 height 29
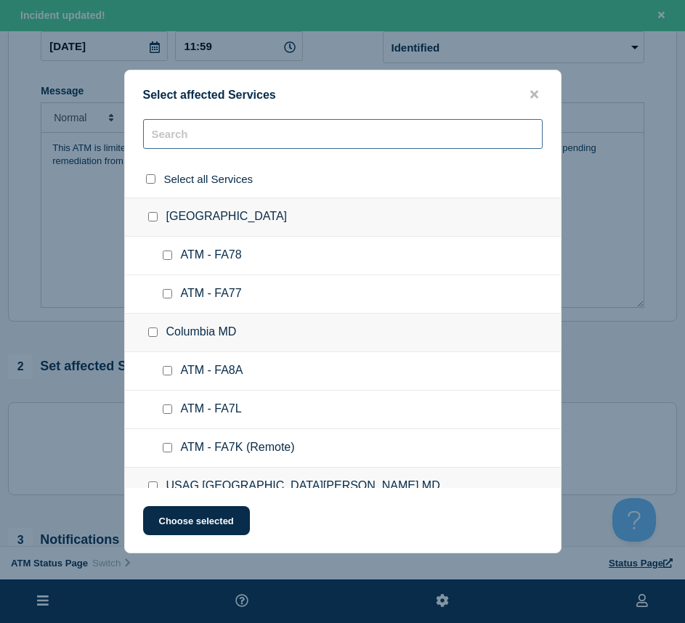
click at [216, 139] on input "text" at bounding box center [343, 134] width 400 height 30
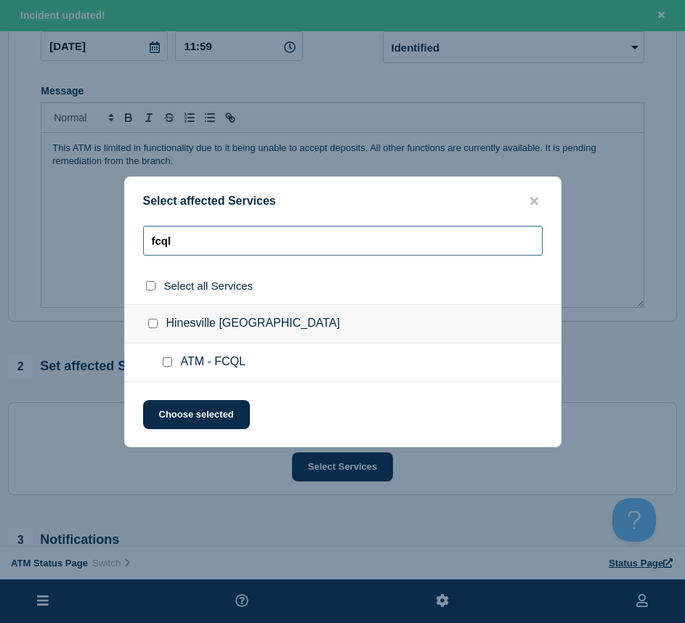
type input "fcql"
click at [164, 367] on input "ATM - FCQL checkbox" at bounding box center [167, 361] width 9 height 9
checkbox input "true"
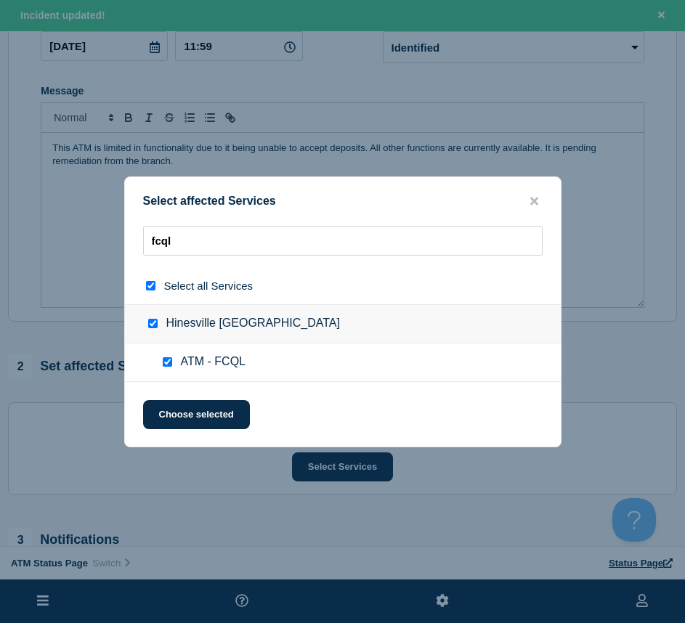
checkbox input "true"
click at [172, 416] on button "Choose selected" at bounding box center [196, 414] width 107 height 29
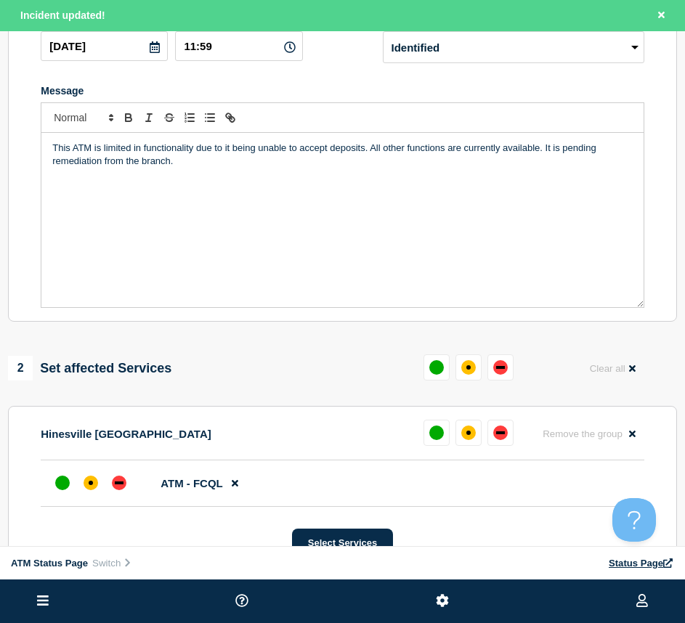
scroll to position [291, 0]
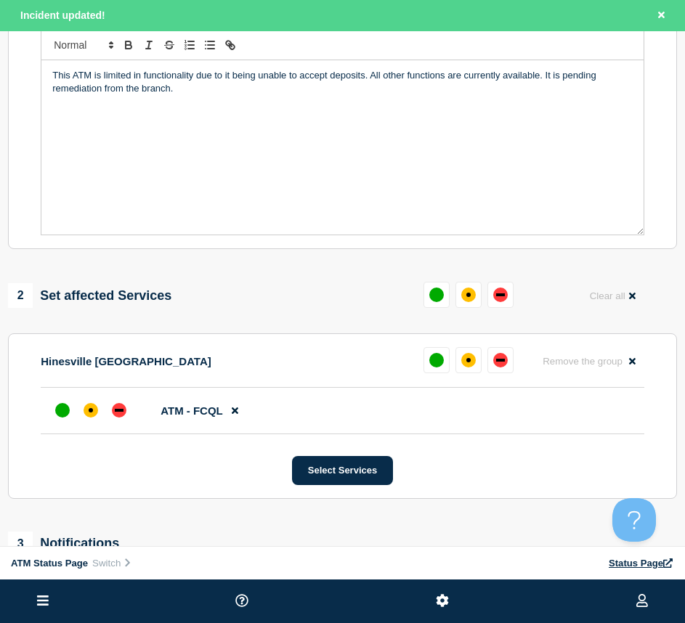
click at [94, 392] on li "ATM - FCQL" at bounding box center [343, 411] width 604 height 46
click at [94, 413] on div "affected" at bounding box center [91, 410] width 15 height 15
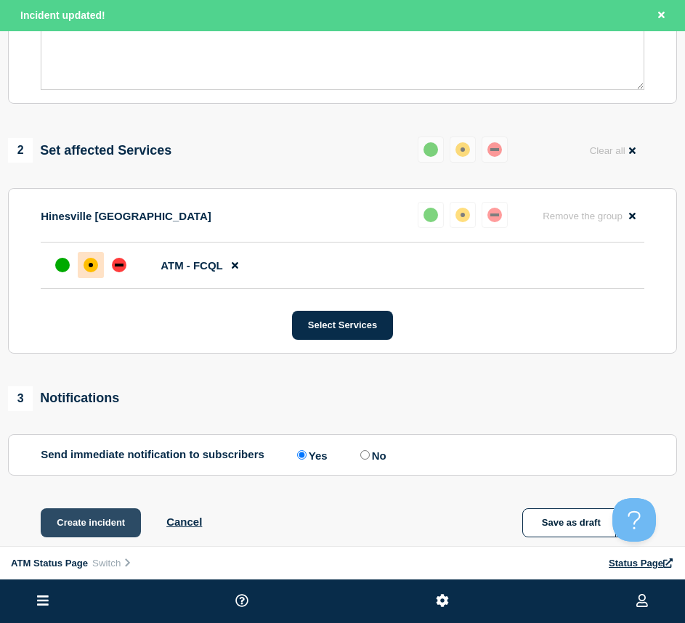
click at [71, 528] on button "Create incident" at bounding box center [91, 523] width 100 height 29
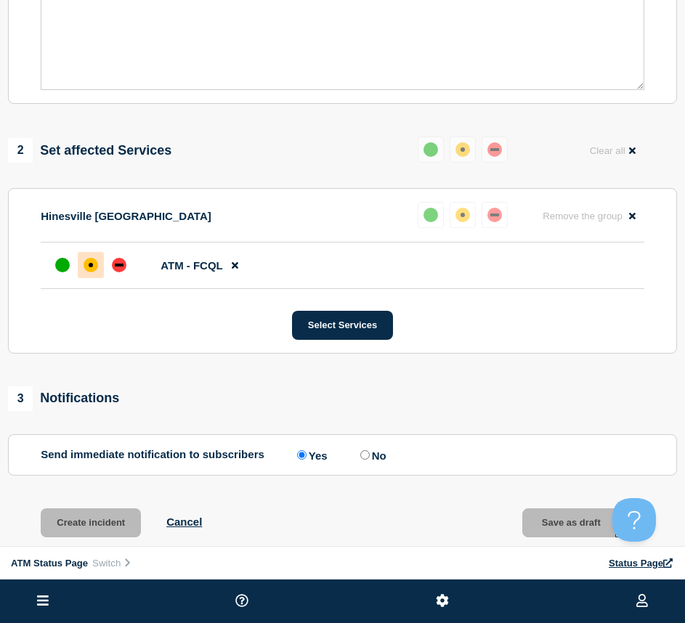
scroll to position [405, 0]
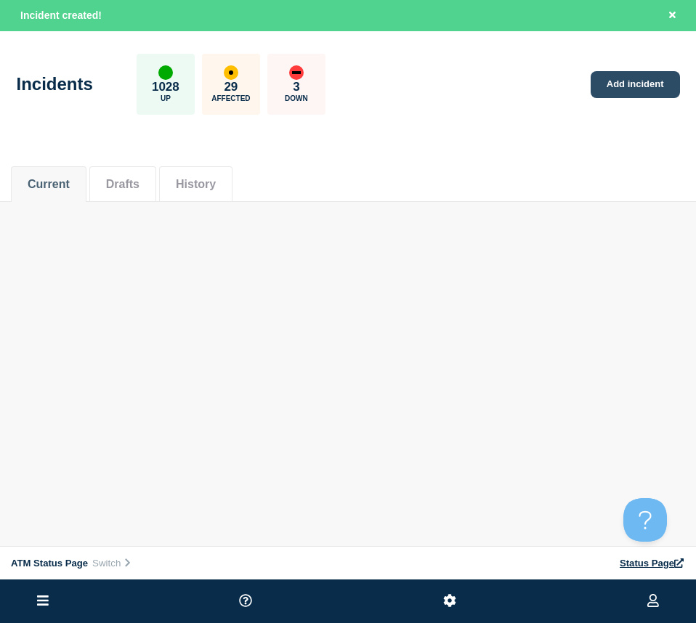
click at [644, 86] on link "Add incident" at bounding box center [635, 84] width 89 height 27
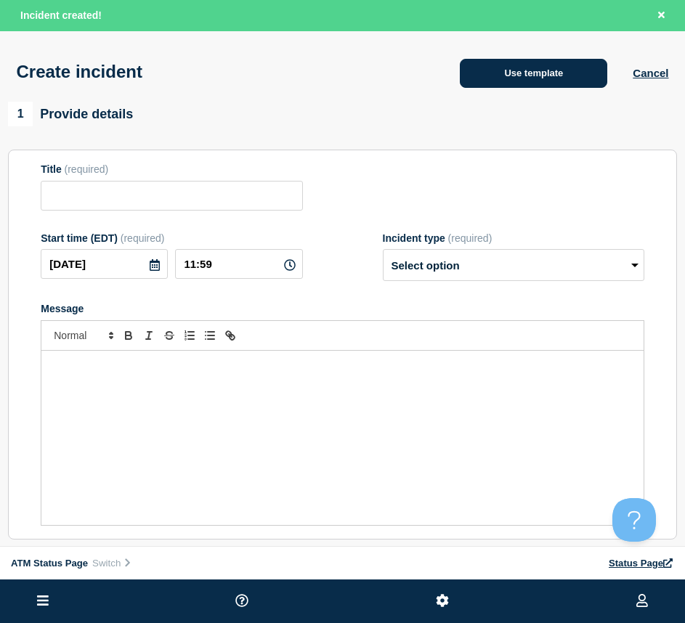
click at [576, 80] on button "Use template" at bounding box center [533, 73] width 147 height 29
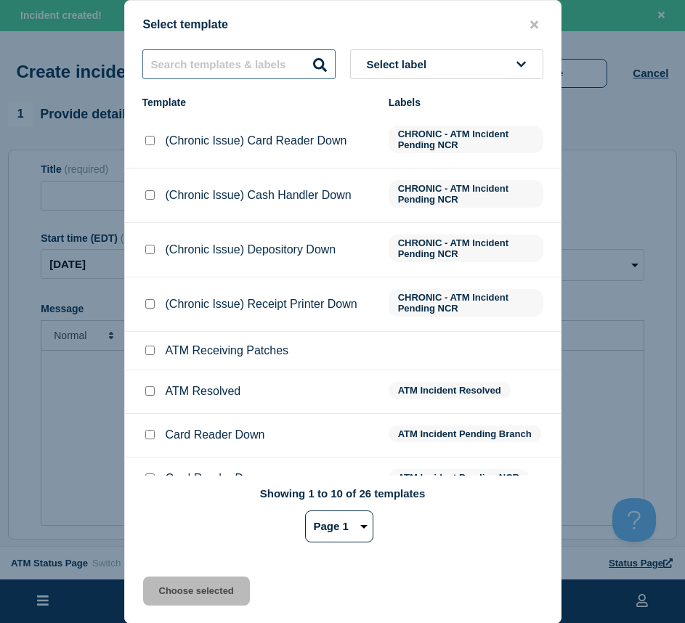
click at [246, 62] on input "text" at bounding box center [238, 64] width 193 height 30
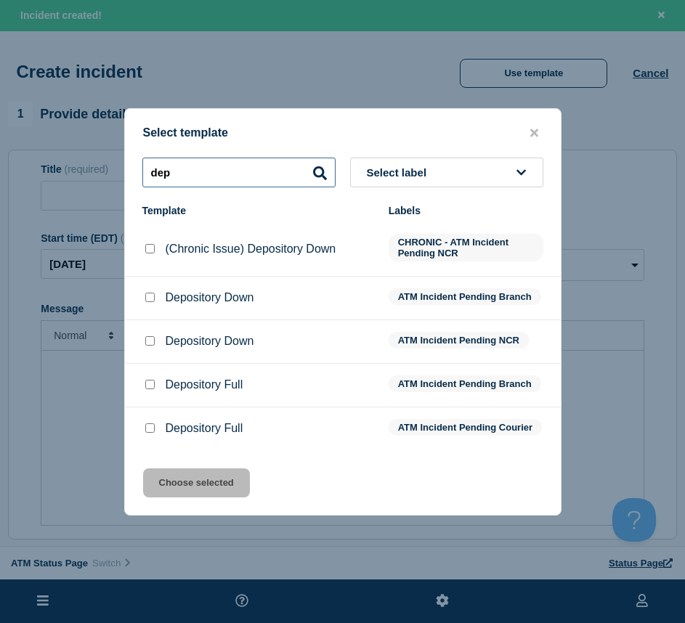
type input "dep"
click at [149, 293] on input "Depository Down checkbox" at bounding box center [149, 297] width 9 height 9
checkbox input "true"
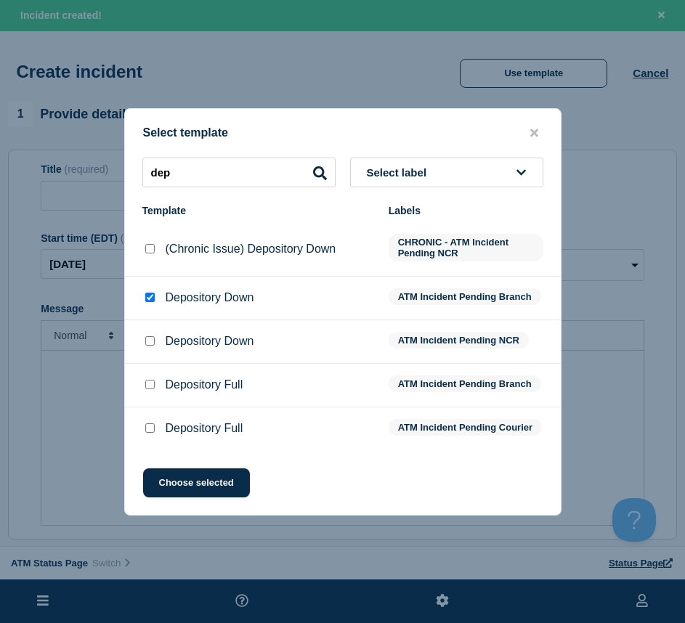
click at [155, 340] on div at bounding box center [149, 341] width 15 height 15
click at [152, 339] on input "Depository Down checkbox" at bounding box center [149, 340] width 9 height 9
checkbox input "true"
checkbox input "false"
click at [209, 494] on button "Choose selected" at bounding box center [196, 483] width 107 height 29
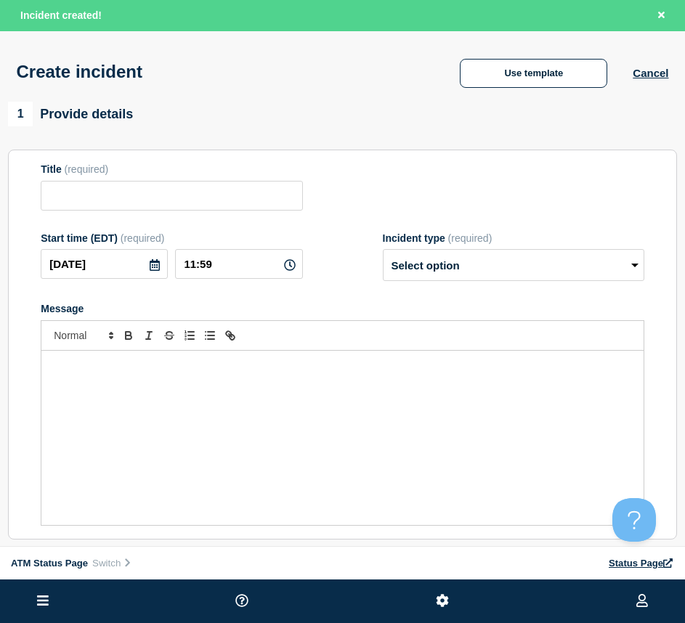
type input "Depository Down"
select select "identified"
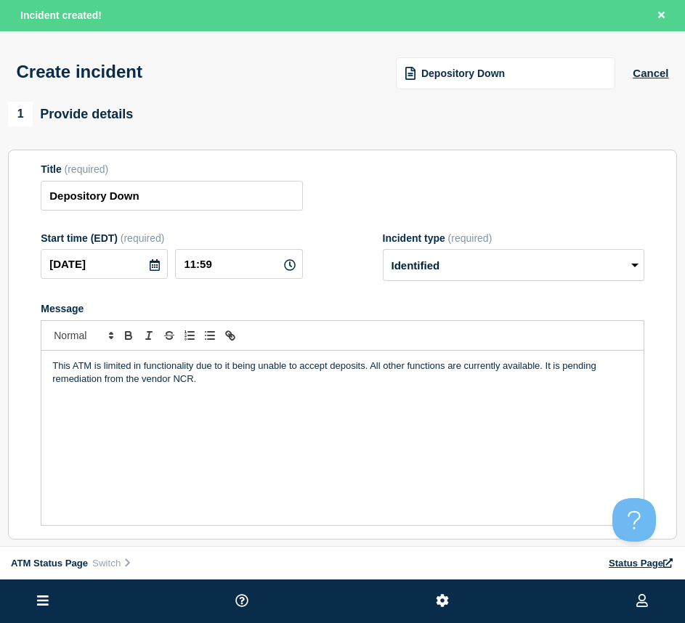
scroll to position [145, 0]
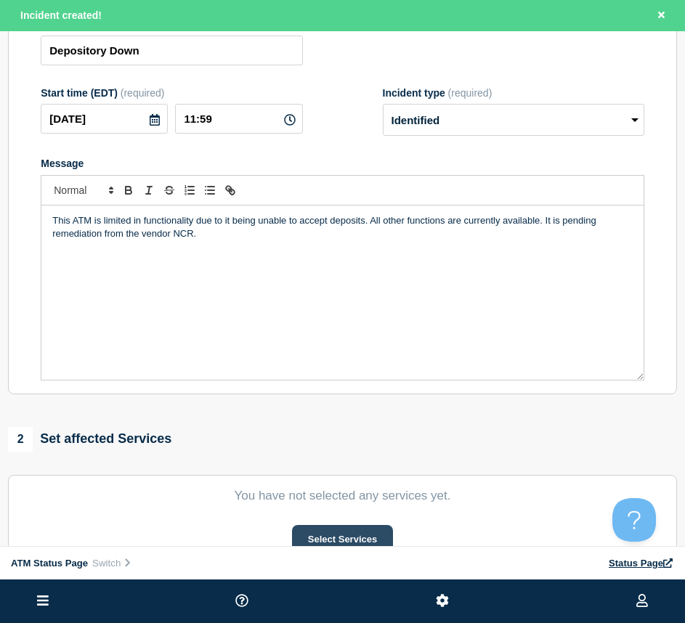
click at [334, 536] on button "Select Services" at bounding box center [342, 539] width 101 height 29
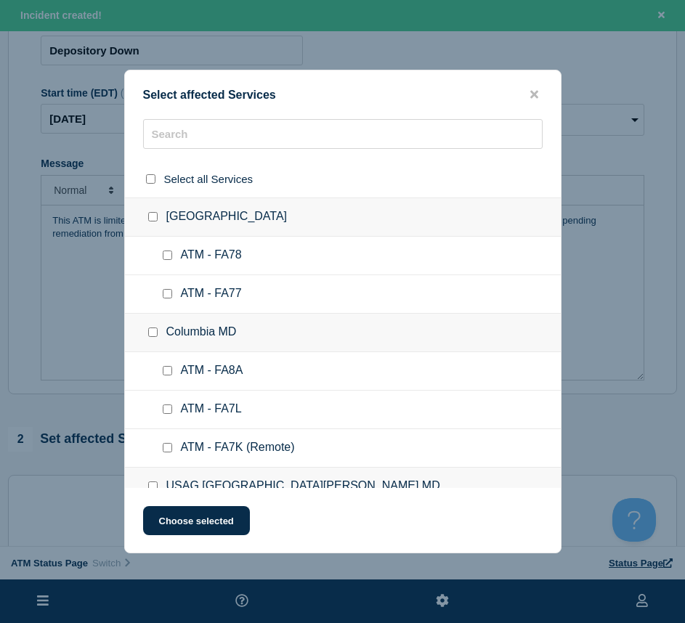
click at [288, 161] on div at bounding box center [343, 179] width 436 height 37
click at [285, 143] on input "text" at bounding box center [343, 134] width 400 height 30
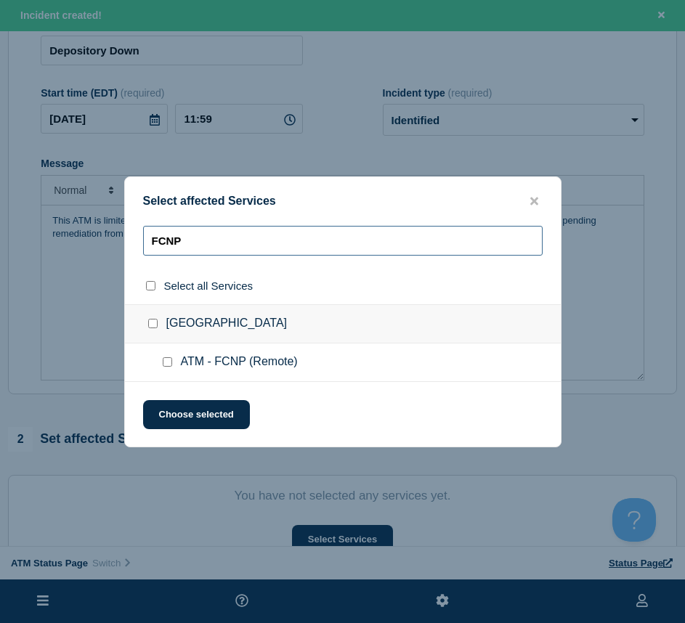
type input "FCNP"
click at [174, 368] on div at bounding box center [170, 362] width 21 height 15
click at [169, 361] on input "ATM - FCNP (Remote) checkbox" at bounding box center [167, 361] width 9 height 9
checkbox input "true"
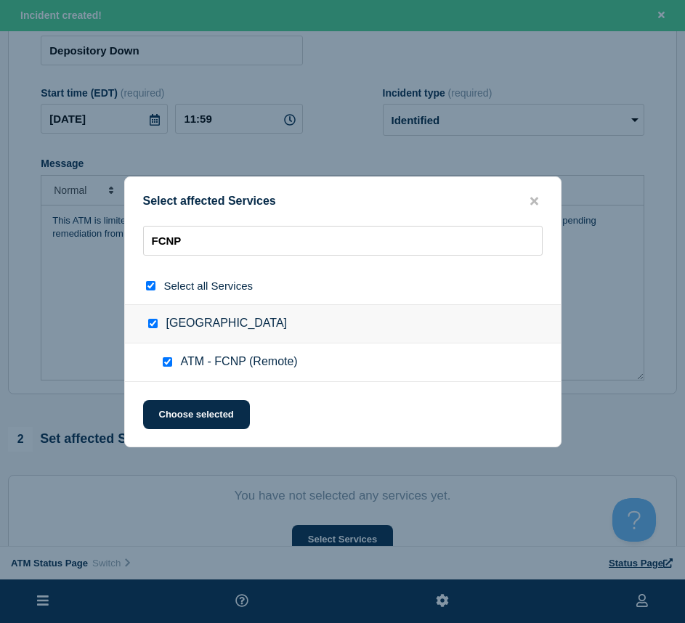
checkbox input "true"
click at [187, 406] on button "Choose selected" at bounding box center [196, 414] width 107 height 29
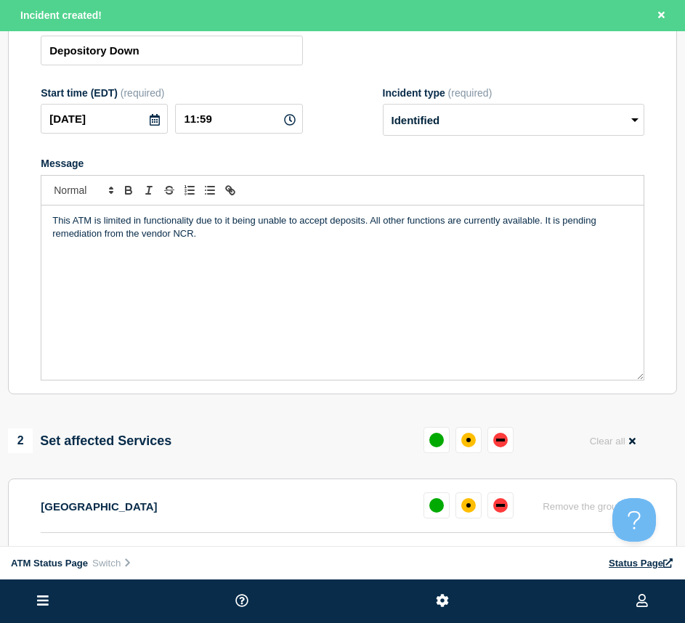
scroll to position [218, 0]
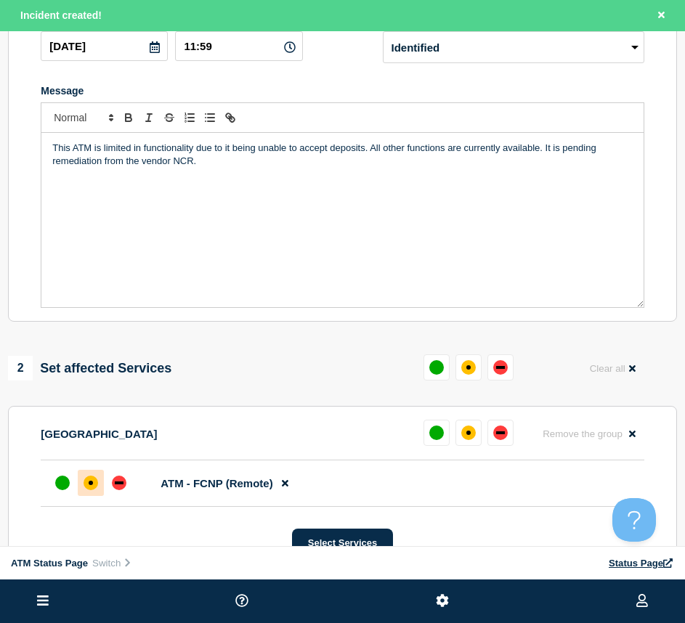
click at [86, 490] on div "affected" at bounding box center [91, 483] width 15 height 15
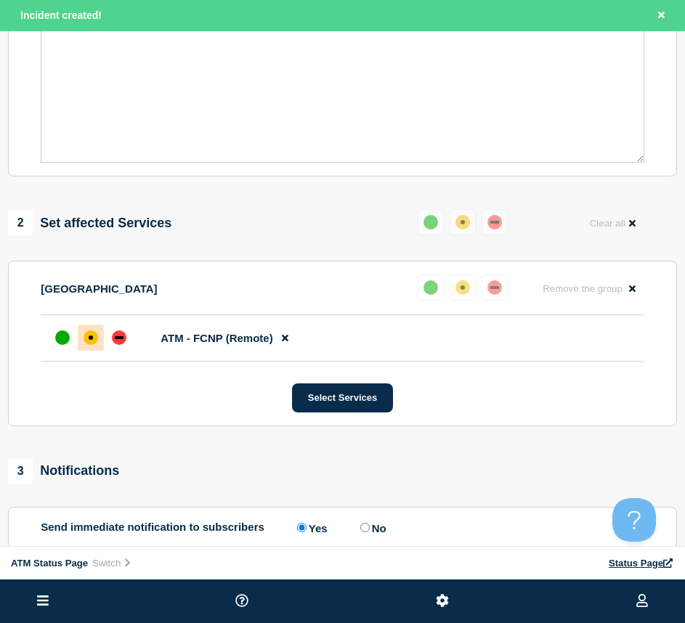
scroll to position [436, 0]
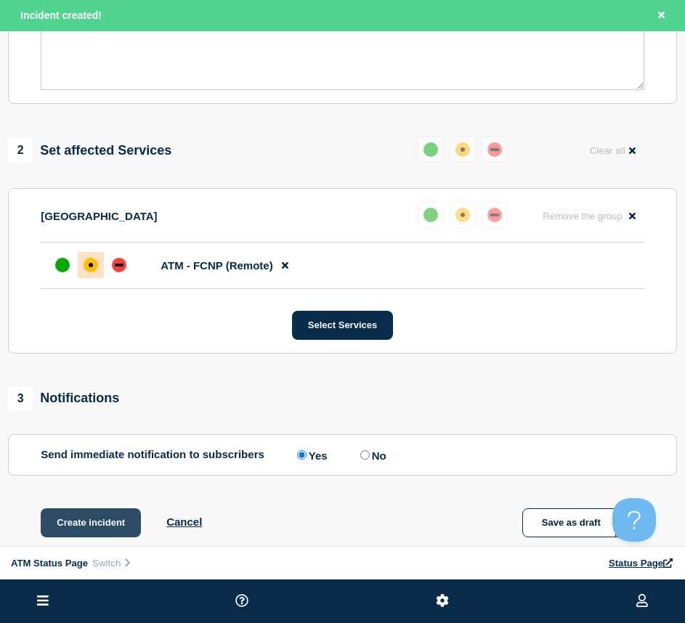
click at [86, 526] on button "Create incident" at bounding box center [91, 523] width 100 height 29
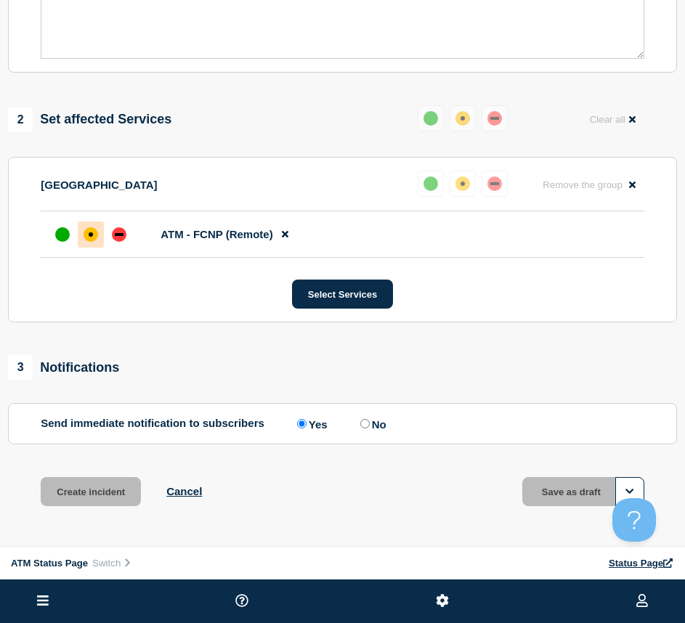
scroll to position [405, 0]
